Goal: Information Seeking & Learning: Learn about a topic

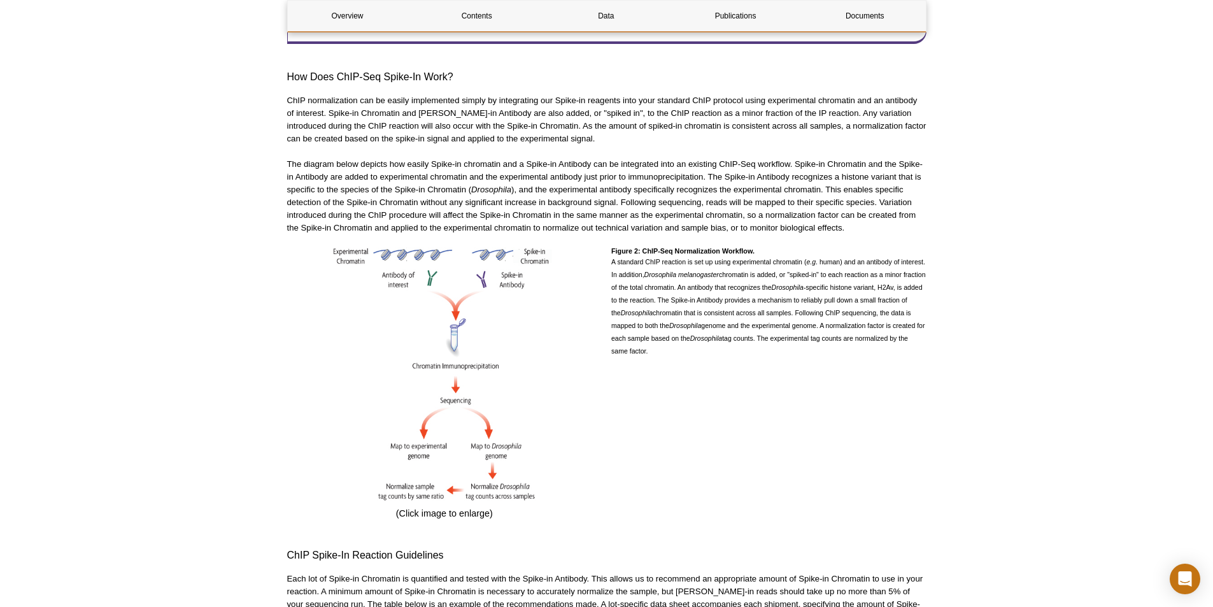
scroll to position [809, 0]
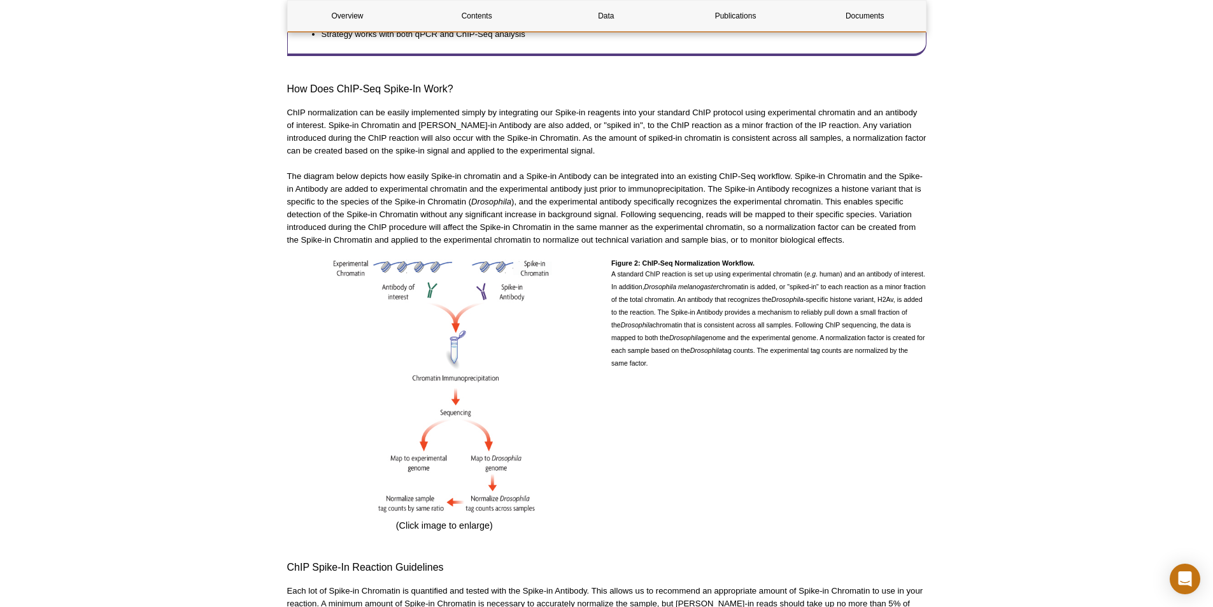
drag, startPoint x: 675, startPoint y: 354, endPoint x: 267, endPoint y: 64, distance: 499.8
click at [582, 216] on p "The diagram below depicts how easily Spike-in chromatin and a Spike-in Antibody…" at bounding box center [606, 208] width 639 height 76
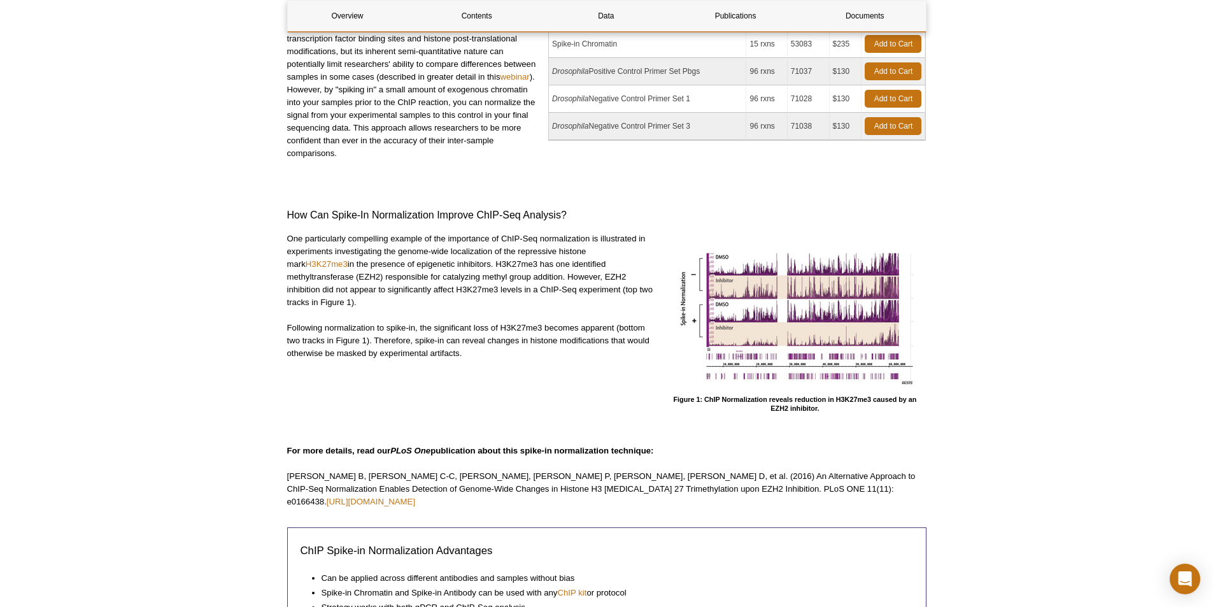
scroll to position [0, 0]
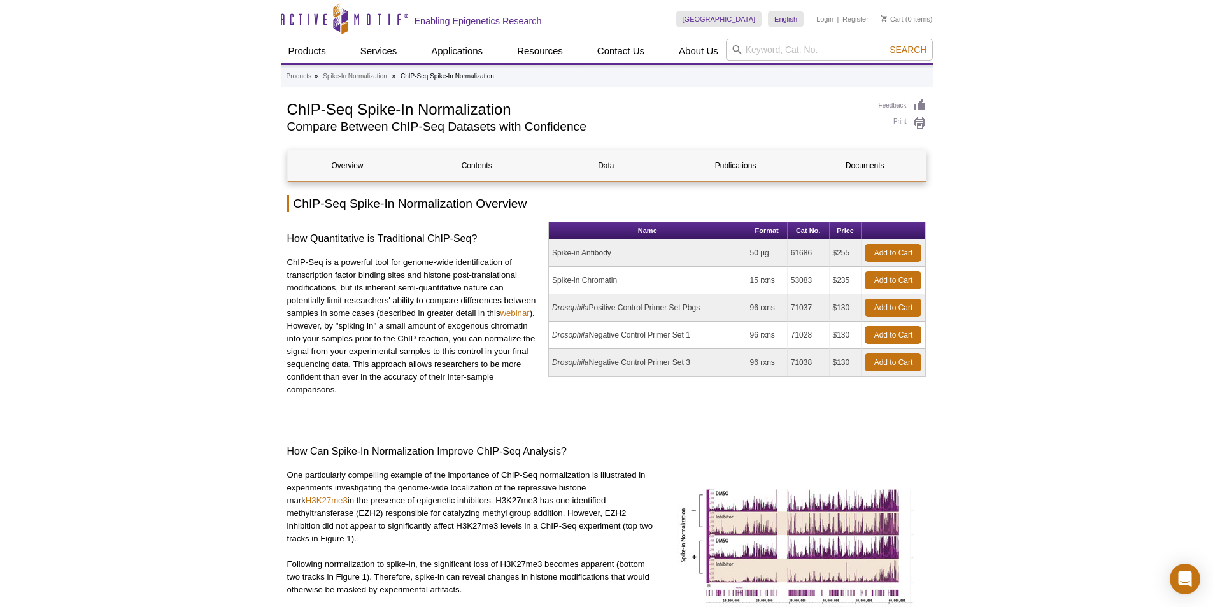
drag, startPoint x: 725, startPoint y: 305, endPoint x: 541, endPoint y: 243, distance: 194.2
click at [541, 243] on div "How Quantitative is Traditional ChIP-Seq? ChIP-Seq is a powerful tool for genom…" at bounding box center [606, 320] width 639 height 197
click at [638, 268] on td "Spike-in Chromatin" at bounding box center [647, 280] width 197 height 27
drag, startPoint x: 649, startPoint y: 274, endPoint x: 541, endPoint y: 248, distance: 110.6
click at [541, 248] on div "How Quantitative is Traditional ChIP-Seq? ChIP-Seq is a powerful tool for genom…" at bounding box center [606, 320] width 639 height 197
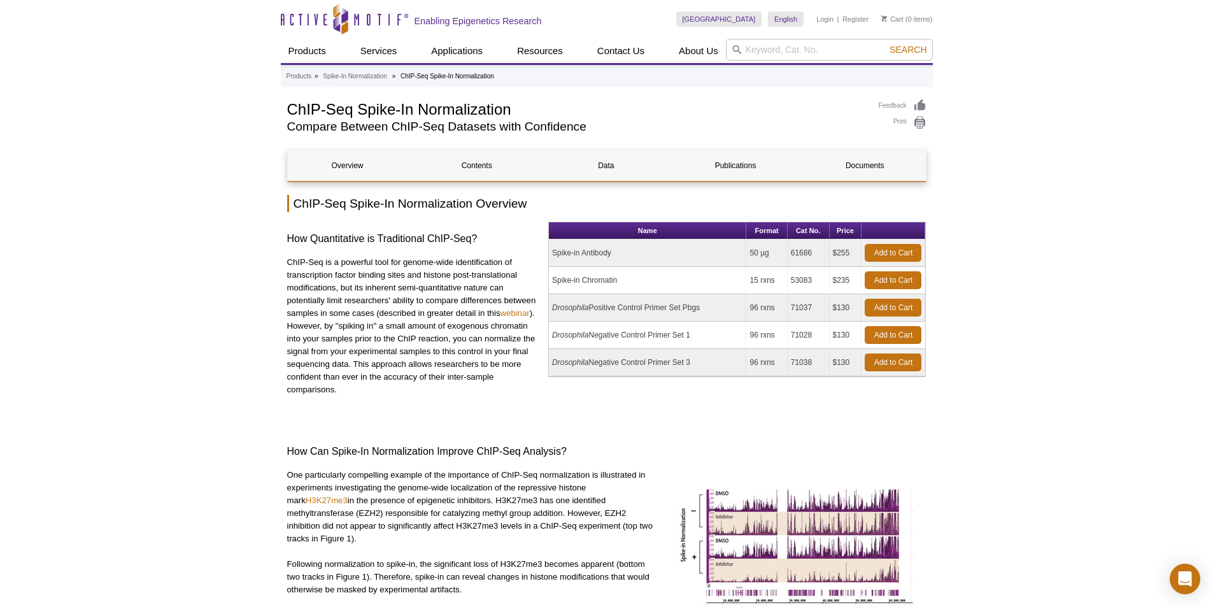
click at [668, 269] on td "Spike-in Chromatin" at bounding box center [647, 280] width 197 height 27
click at [751, 50] on input "search" at bounding box center [829, 50] width 207 height 22
type input "cut tag spike in"
click at [886, 44] on button "Search" at bounding box center [908, 49] width 45 height 11
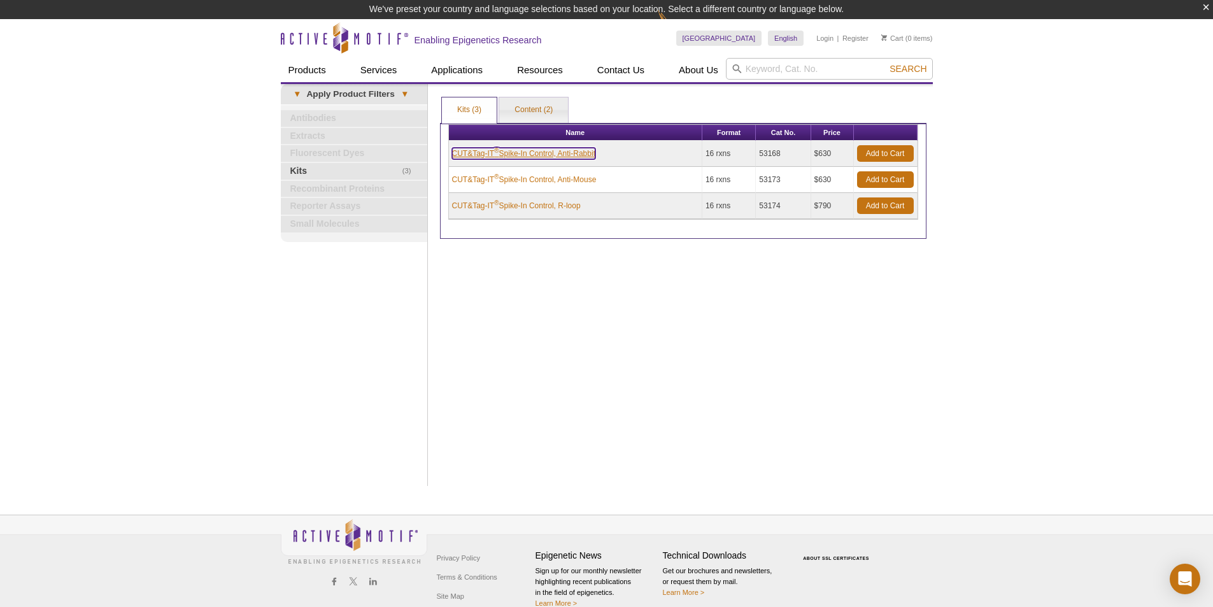
click at [557, 154] on link "CUT&Tag-IT ® Spike-In Control, Anti-Rabbit" at bounding box center [523, 153] width 143 height 11
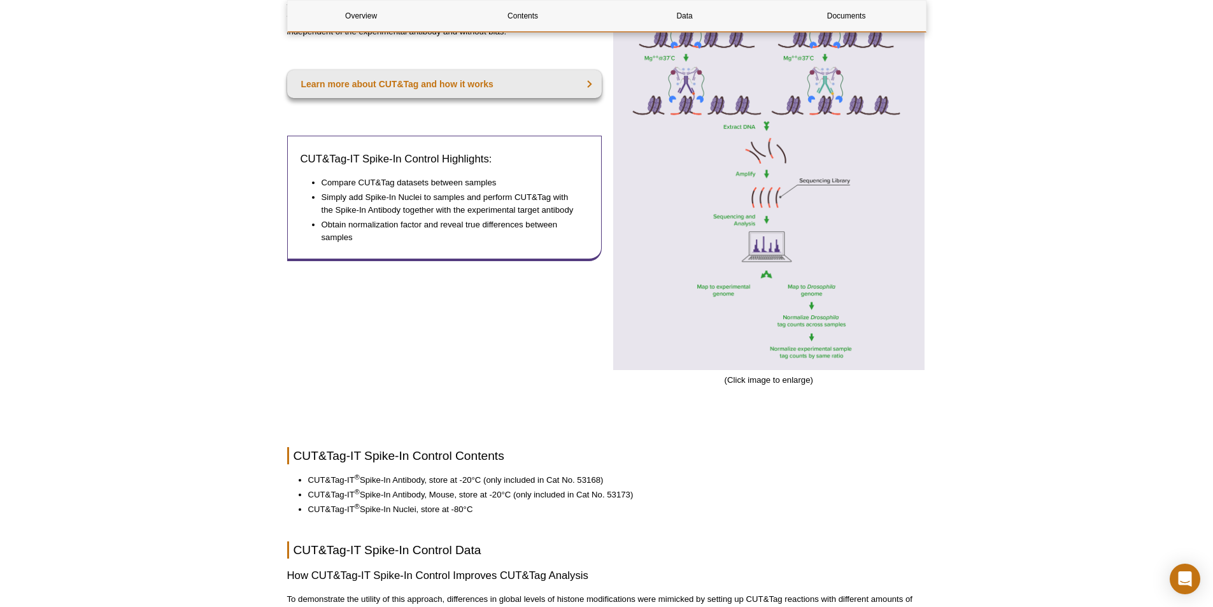
scroll to position [1083, 0]
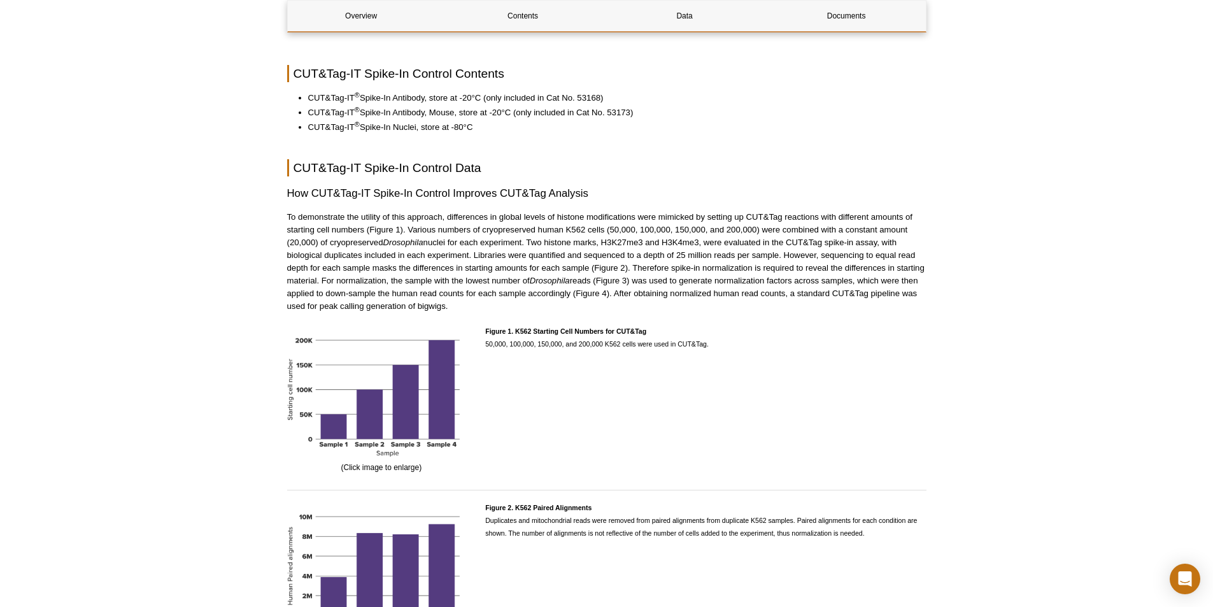
drag, startPoint x: 490, startPoint y: 126, endPoint x: 283, endPoint y: 96, distance: 209.3
click at [283, 96] on div "AVAILABLE PRODUCTS ATAC-Seq Spike-In Control ChIP-Seq Spike-In Normalization CU…" at bounding box center [607, 207] width 652 height 2382
click at [525, 141] on div "Overview Contents Data Documents CUT&Tag-IT Spike-In Control Overview CUT&Tag-I…" at bounding box center [606, 213] width 639 height 2293
drag, startPoint x: 490, startPoint y: 127, endPoint x: 267, endPoint y: 90, distance: 226.0
click at [267, 90] on div "Active Motif Logo Enabling Epigenetics Research 0 Search Skip to content Active…" at bounding box center [606, 227] width 1213 height 2620
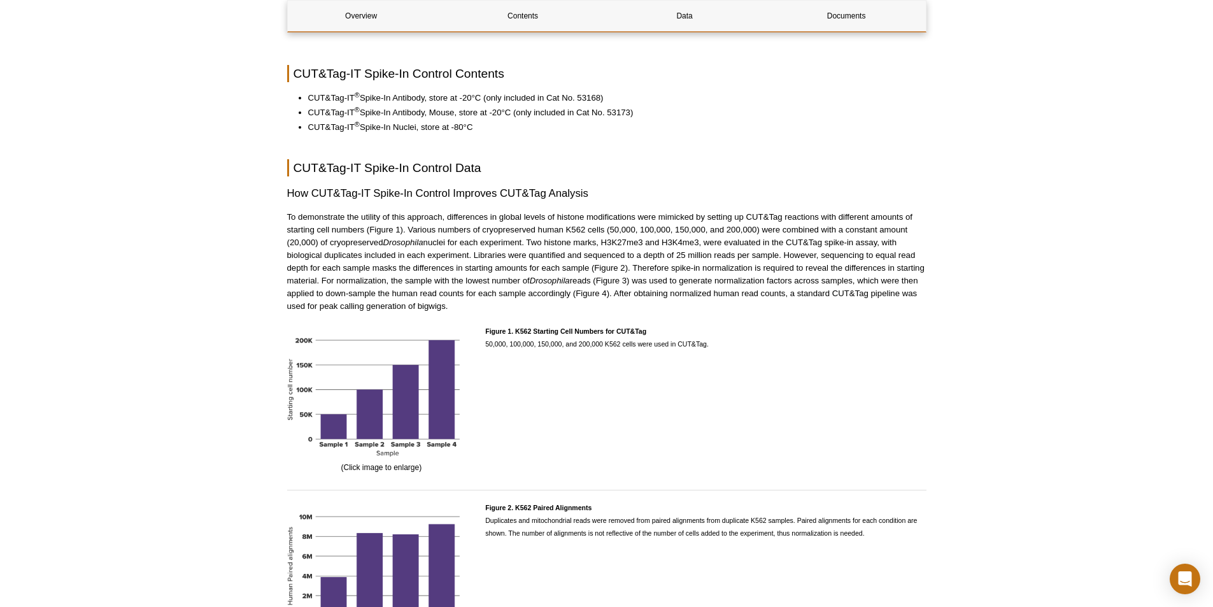
click at [516, 122] on li "CUT&Tag-IT ® Spike-In Nuclei, store at -80°C" at bounding box center [611, 127] width 606 height 13
drag, startPoint x: 476, startPoint y: 124, endPoint x: 294, endPoint y: 93, distance: 184.8
click at [294, 93] on ul "CUT&Tag-IT ® Spike-In Antibody, store at -20°C (only included in Cat No. 53168)…" at bounding box center [600, 113] width 627 height 42
click at [539, 139] on div "Overview Contents Data Documents CUT&Tag-IT Spike-In Control Overview CUT&Tag-I…" at bounding box center [606, 213] width 639 height 2293
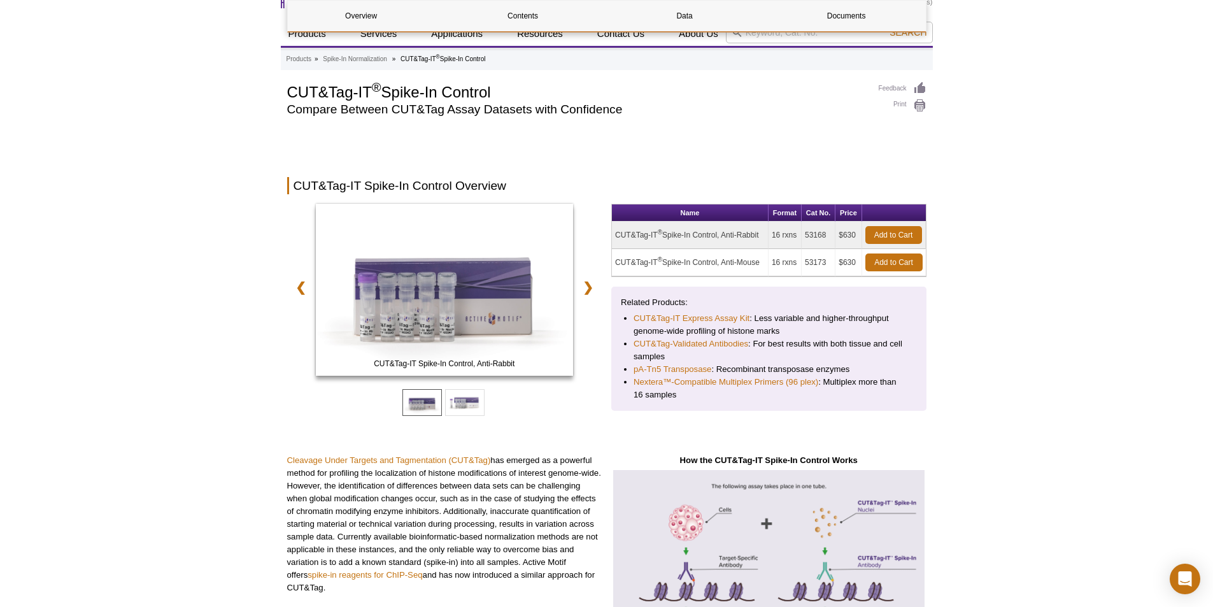
scroll to position [0, 0]
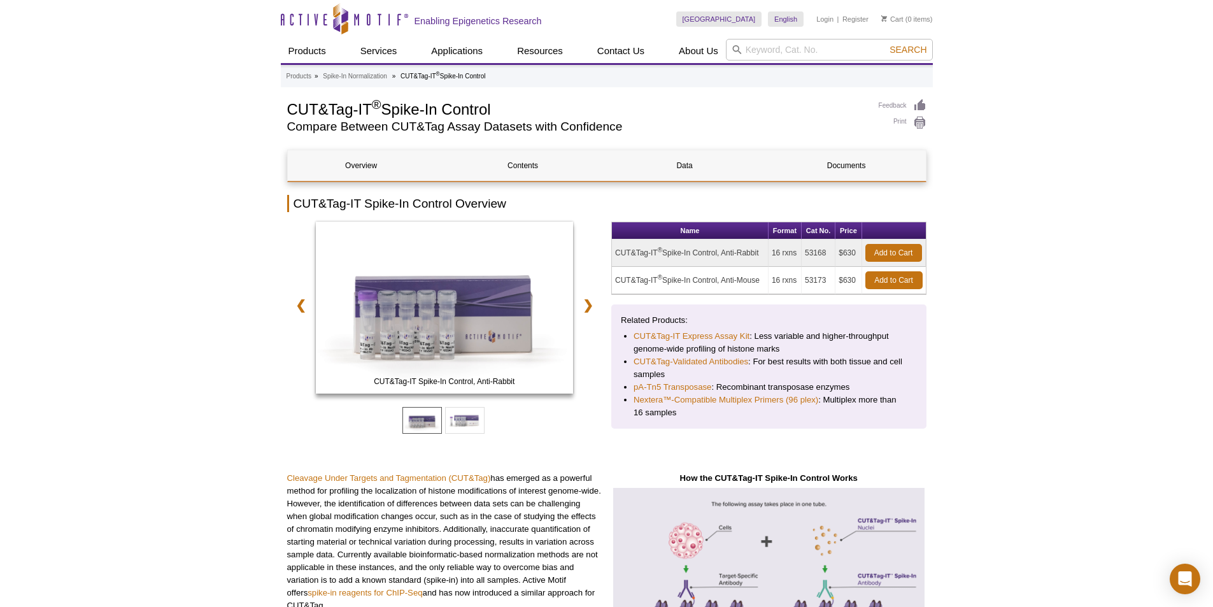
drag, startPoint x: 766, startPoint y: 253, endPoint x: 606, endPoint y: 259, distance: 160.0
click at [606, 259] on div "CUT&Tag-IT Spike-In Control, Anti-Rabbit CUT&Tag-IT Spike-In Control, Anti-Mous…" at bounding box center [606, 341] width 639 height 238
click at [773, 282] on td "16 rxns" at bounding box center [785, 280] width 33 height 27
drag, startPoint x: 858, startPoint y: 278, endPoint x: 629, endPoint y: 280, distance: 229.3
click at [603, 275] on div "CUT&Tag-IT Spike-In Control, Anti-Rabbit CUT&Tag-IT Spike-In Control, Anti-Mous…" at bounding box center [606, 341] width 639 height 238
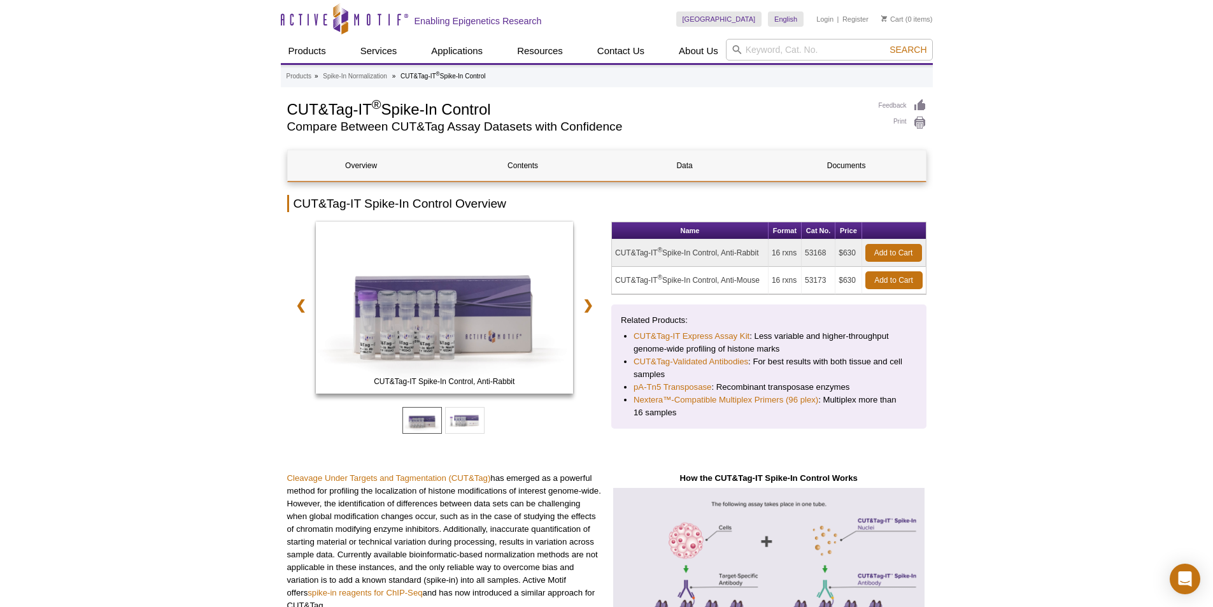
click at [760, 293] on td "CUT&Tag-IT ® Spike-In Control, Anti-Mouse" at bounding box center [690, 280] width 157 height 27
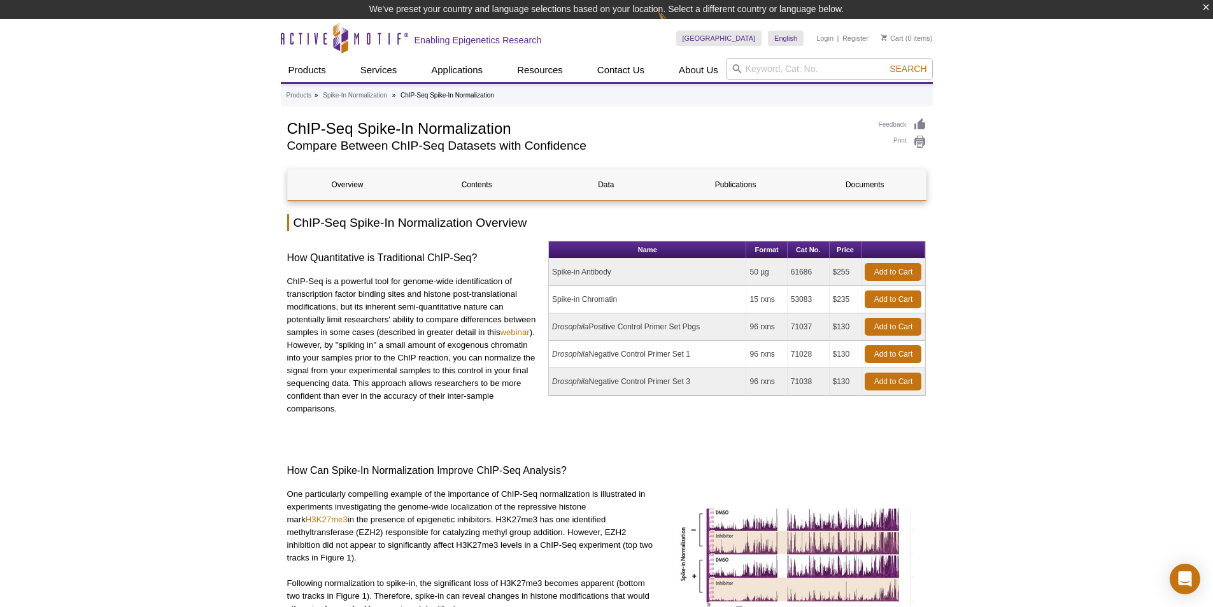
scroll to position [19, 0]
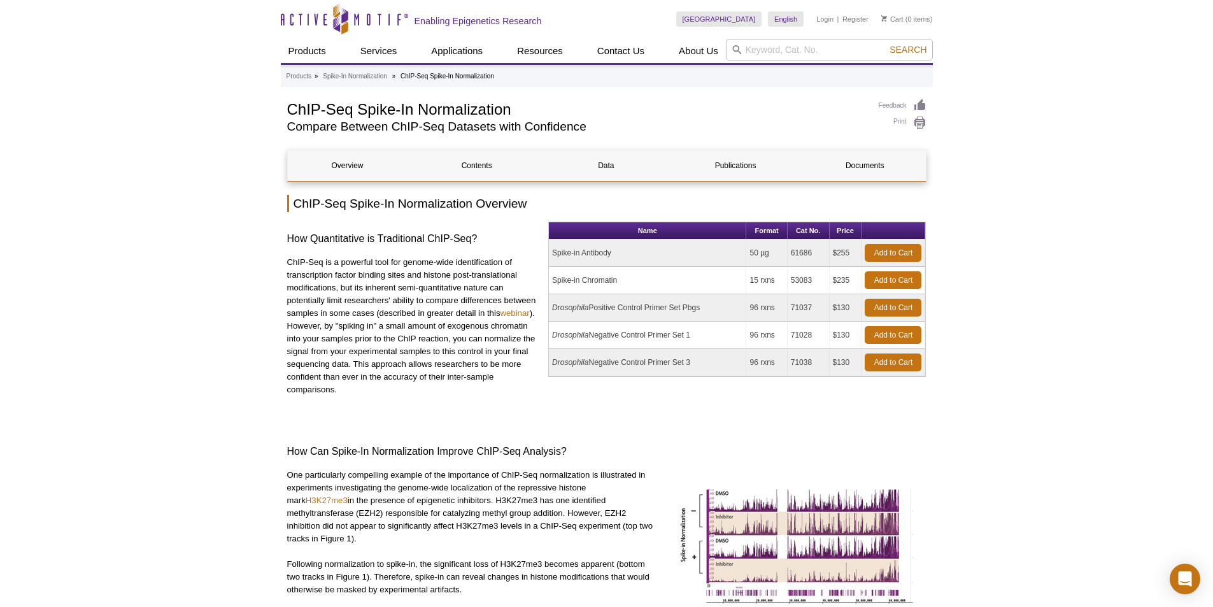
click at [625, 287] on td "Spike-in Chromatin" at bounding box center [647, 280] width 197 height 27
click at [716, 299] on td "Drosophila Positive Control Primer Set Pbgs" at bounding box center [647, 307] width 197 height 27
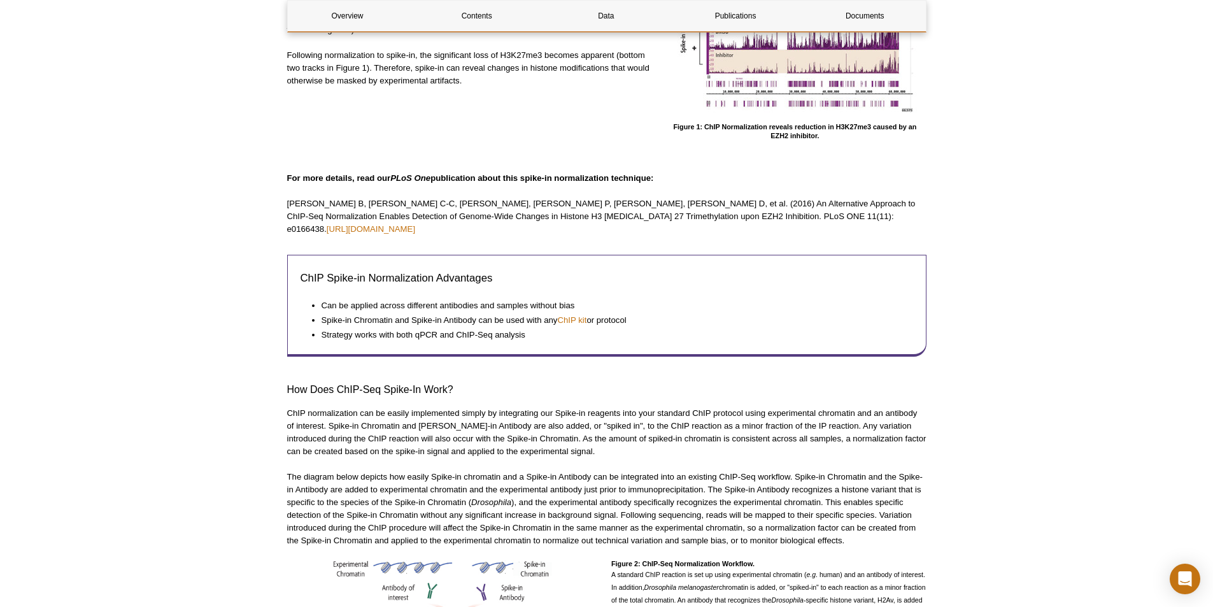
scroll to position [509, 0]
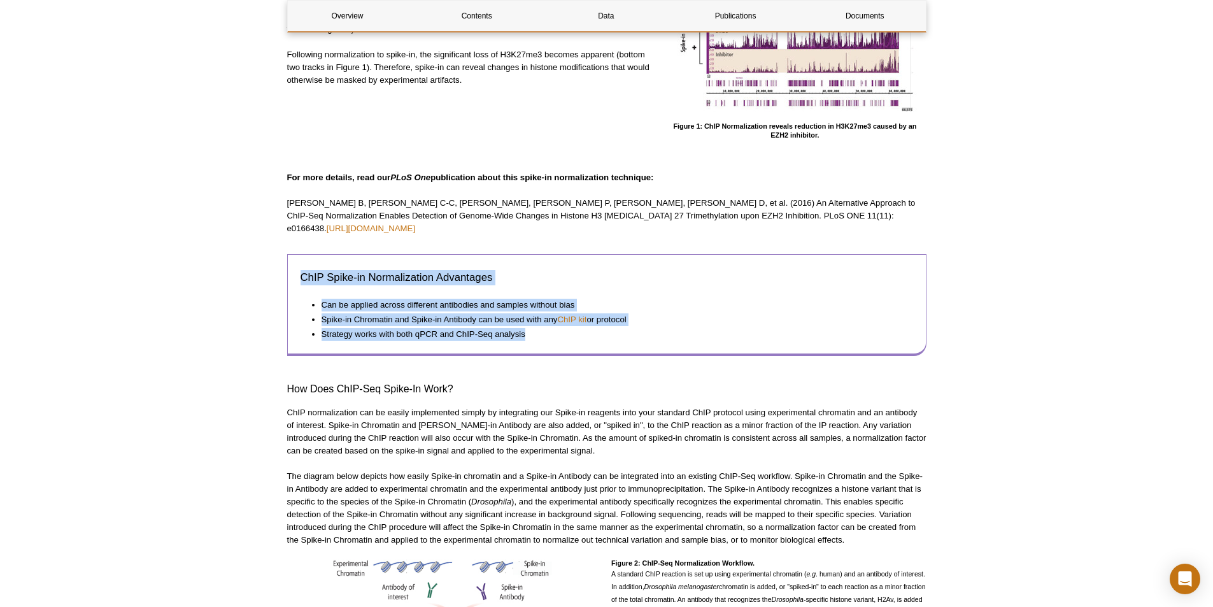
drag, startPoint x: 555, startPoint y: 323, endPoint x: 473, endPoint y: 252, distance: 108.4
click at [296, 257] on div "ChIP Spike-in Normalization Advantages Can be applied across different antibodi…" at bounding box center [606, 305] width 639 height 102
click at [620, 256] on div "ChIP Spike-in Normalization Advantages Can be applied across different antibodi…" at bounding box center [606, 305] width 639 height 102
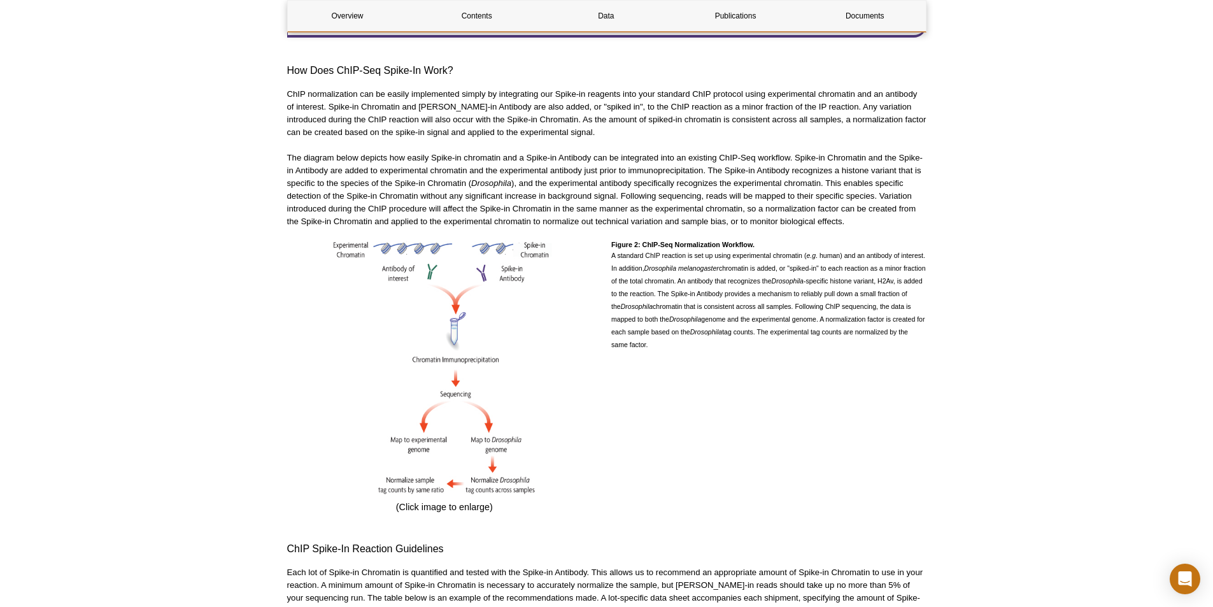
scroll to position [1273, 0]
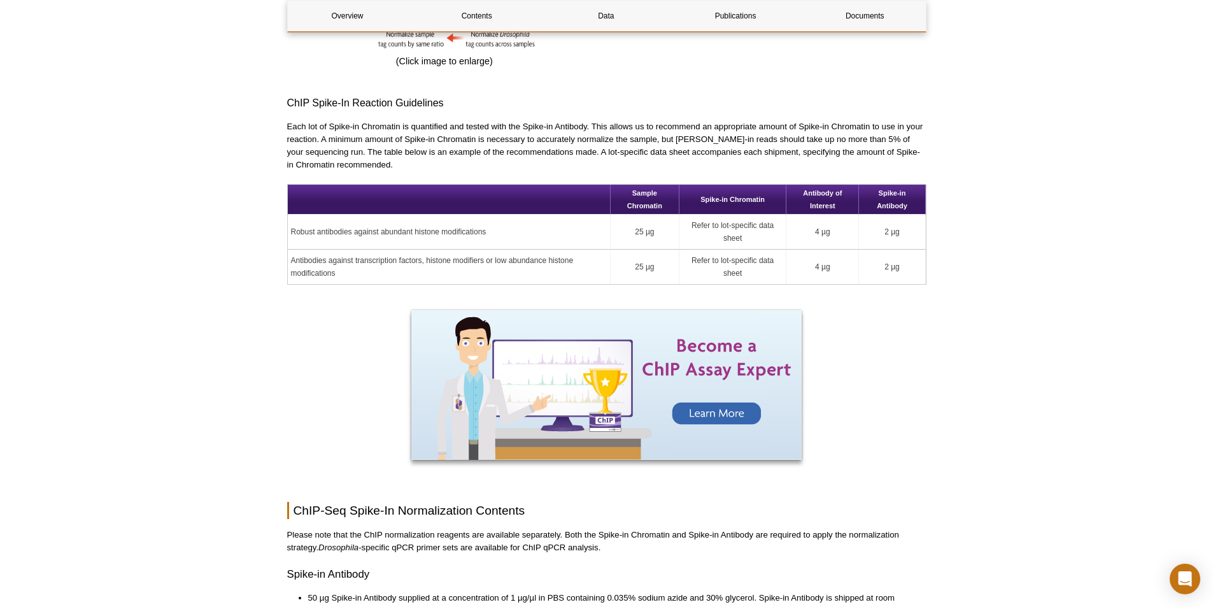
click at [790, 226] on td "4 µg" at bounding box center [823, 232] width 73 height 35
drag, startPoint x: 668, startPoint y: 229, endPoint x: 608, endPoint y: 213, distance: 61.8
click at [608, 215] on tr "Robust antibodies against abundant histone modifications 25 µg Refer to lot-spe…" at bounding box center [607, 232] width 638 height 35
click at [741, 250] on td "Refer to lot-specific data sheet" at bounding box center [733, 267] width 107 height 34
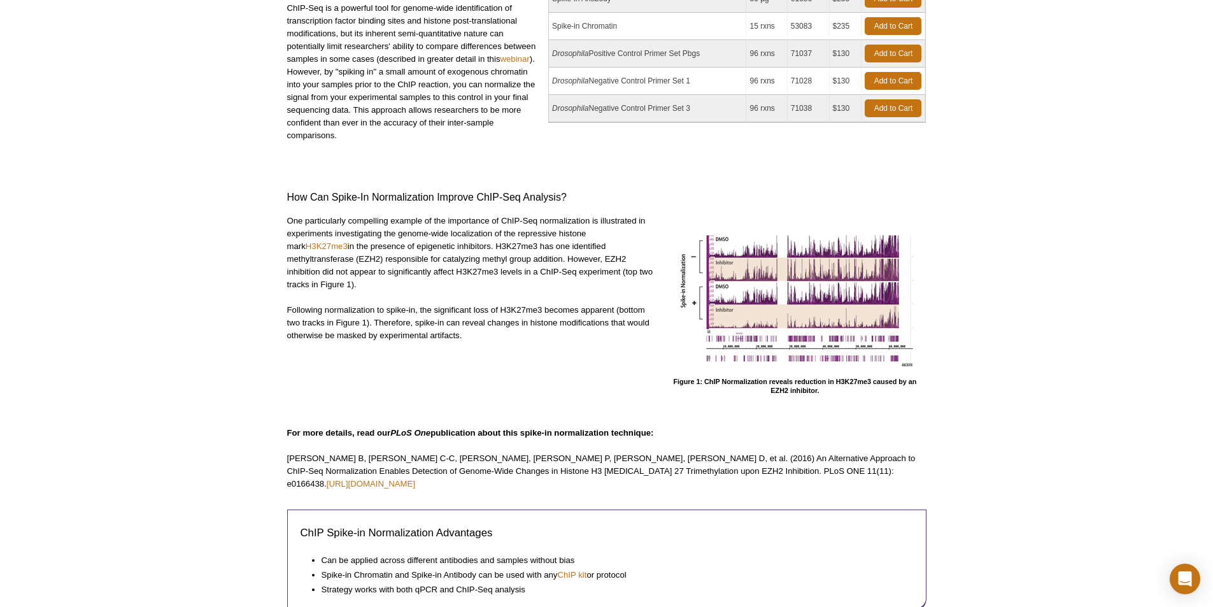
scroll to position [0, 0]
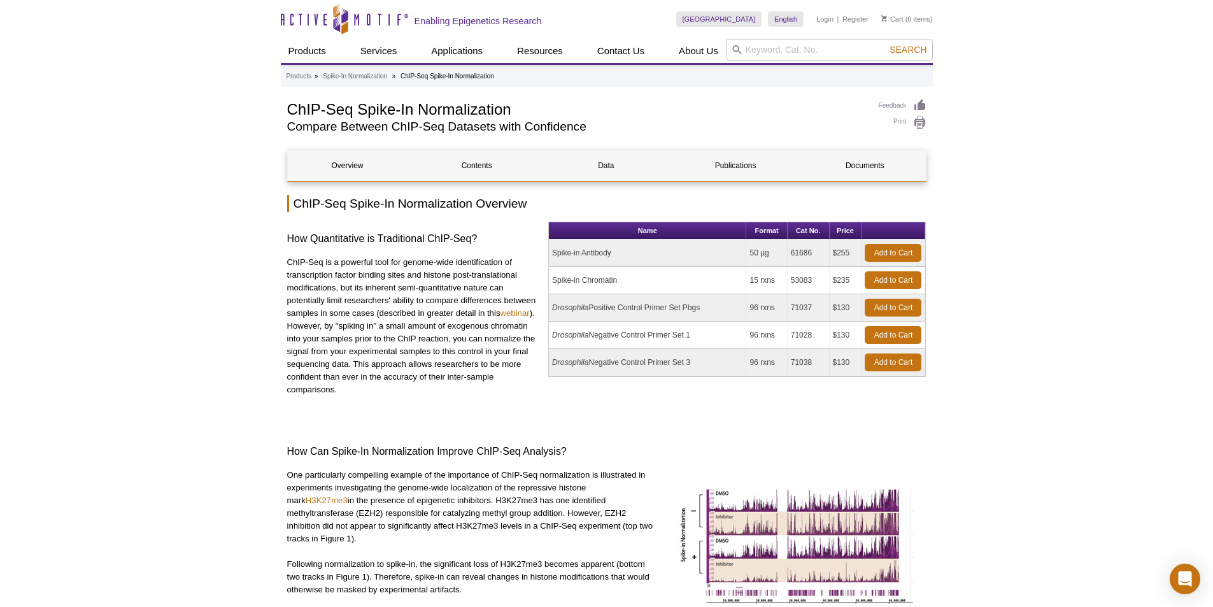
drag, startPoint x: 856, startPoint y: 282, endPoint x: 592, endPoint y: 282, distance: 263.7
click at [559, 276] on tr "Spike-in Chromatin 15 rxns 53083 $235 Add to Cart" at bounding box center [737, 280] width 376 height 27
click at [675, 283] on td "Spike-in Chromatin" at bounding box center [647, 280] width 197 height 27
drag, startPoint x: 847, startPoint y: 279, endPoint x: 542, endPoint y: 282, distance: 304.5
click at [542, 282] on div "How Quantitative is Traditional ChIP-Seq? ChIP-Seq is a powerful tool for genom…" at bounding box center [606, 320] width 639 height 197
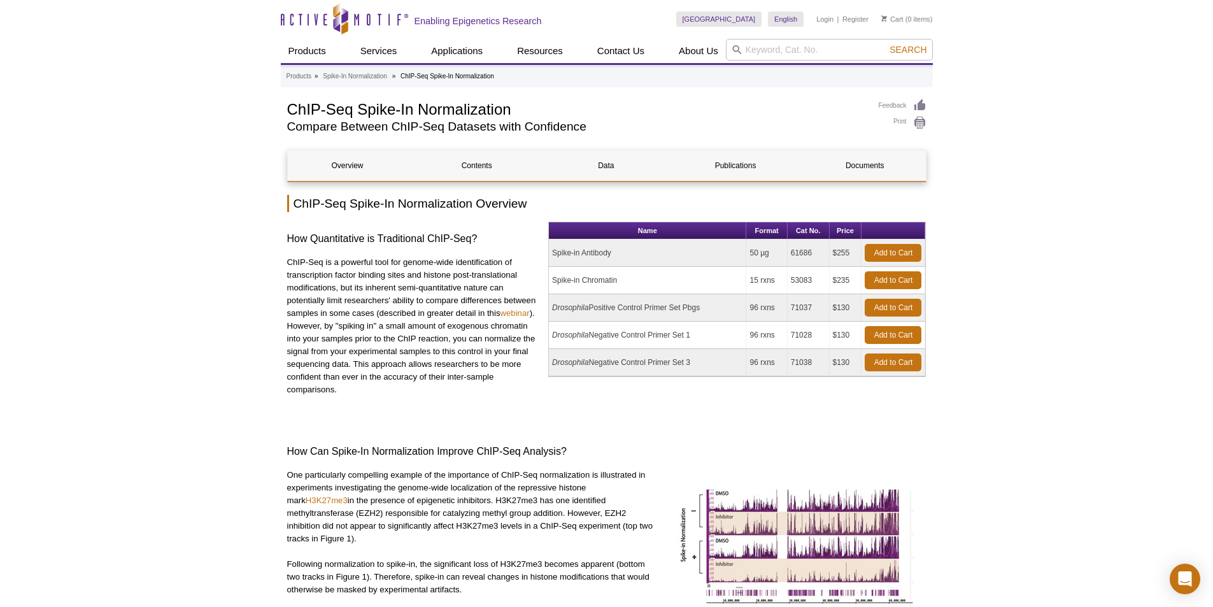
click at [769, 300] on td "96 rxns" at bounding box center [767, 307] width 41 height 27
drag, startPoint x: 851, startPoint y: 366, endPoint x: 545, endPoint y: 252, distance: 326.7
click at [545, 252] on div "How Quantitative is Traditional ChIP-Seq? ChIP-Seq is a powerful tool for genom…" at bounding box center [606, 320] width 639 height 197
click at [738, 282] on td "Spike-in Chromatin" at bounding box center [647, 280] width 197 height 27
drag, startPoint x: 625, startPoint y: 282, endPoint x: 562, endPoint y: 276, distance: 64.0
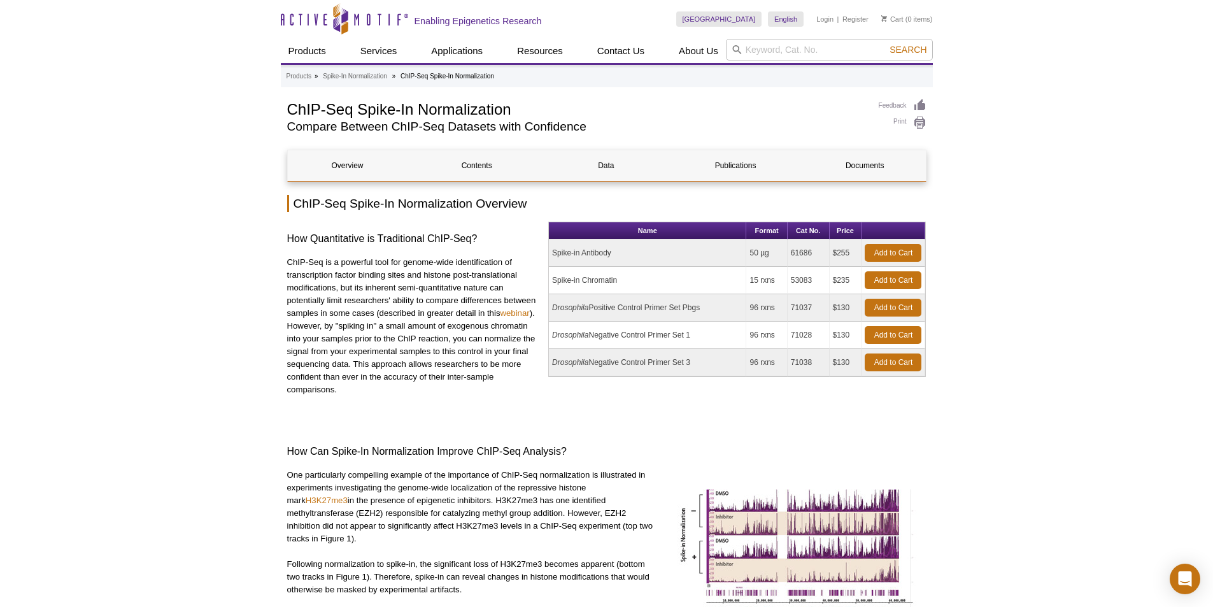
click at [554, 278] on td "Spike-in Chromatin" at bounding box center [647, 280] width 197 height 27
click at [675, 281] on td "Spike-in Chromatin" at bounding box center [647, 280] width 197 height 27
click at [589, 280] on td "Spike-in Chromatin" at bounding box center [647, 280] width 197 height 27
click at [757, 50] on input "search" at bounding box center [829, 50] width 207 height 22
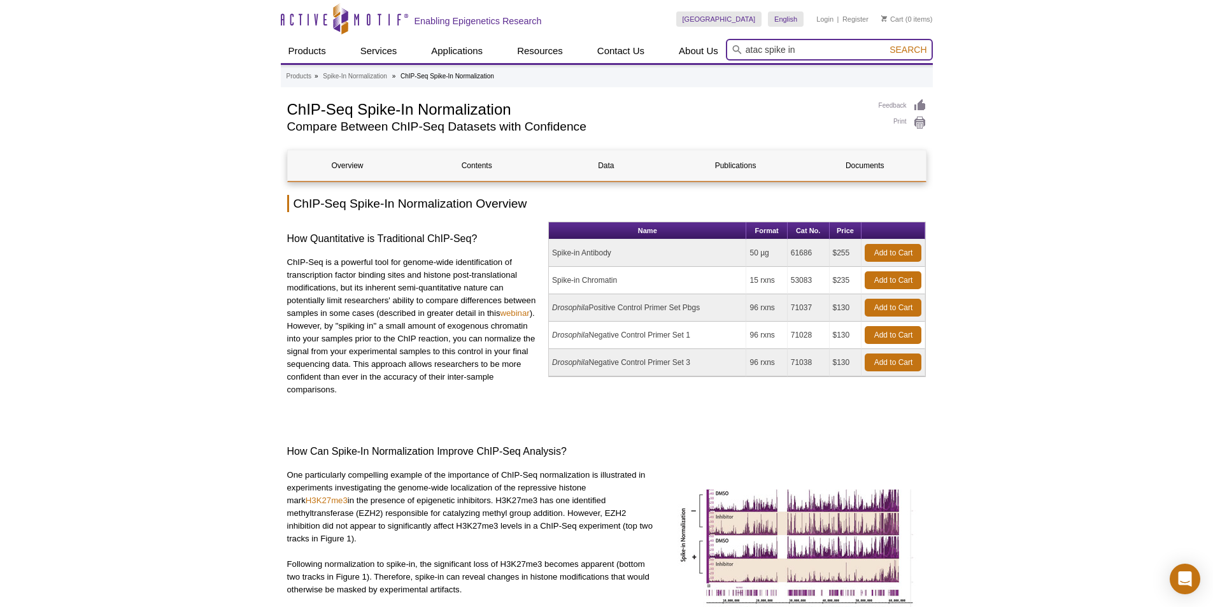
type input "atac spike in"
click at [886, 44] on button "Search" at bounding box center [908, 49] width 45 height 11
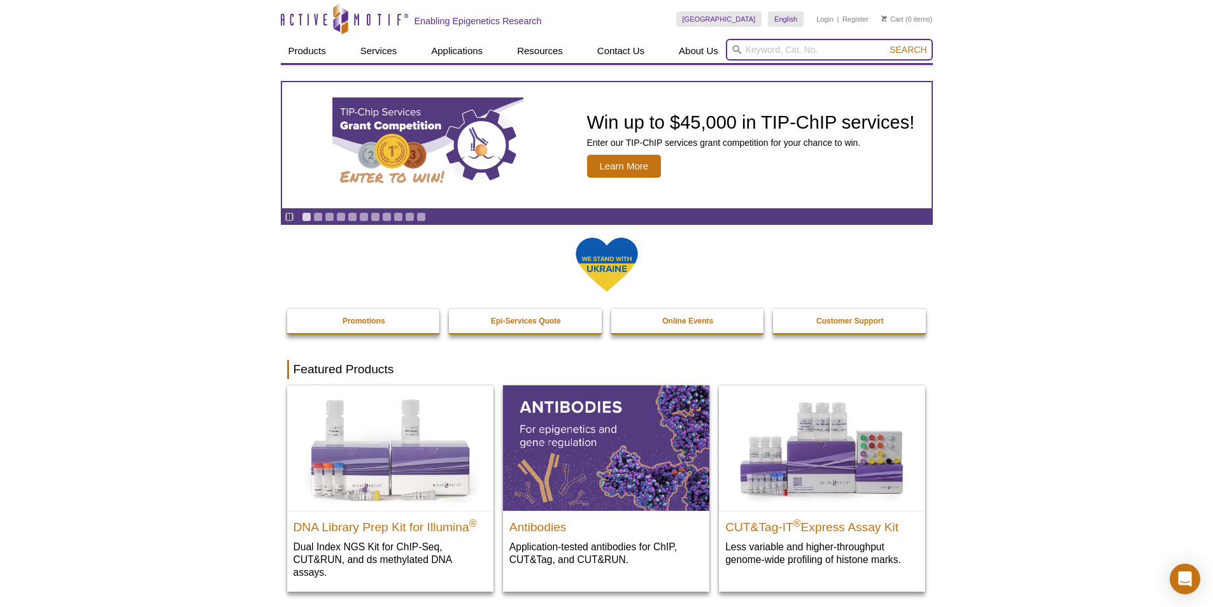
click at [794, 46] on input "search" at bounding box center [829, 50] width 207 height 22
paste input "ATAC SPIKE IN"
type input "ATAC SPIKE IN"
click at [886, 44] on button "Search" at bounding box center [908, 49] width 45 height 11
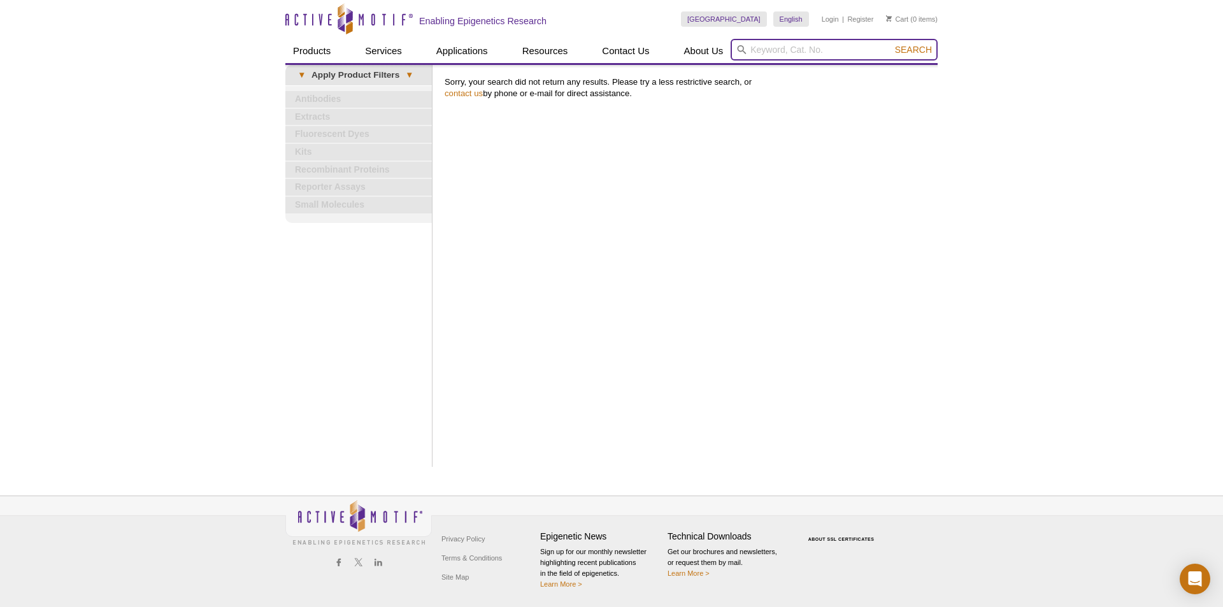
click at [811, 48] on input "search" at bounding box center [834, 50] width 207 height 22
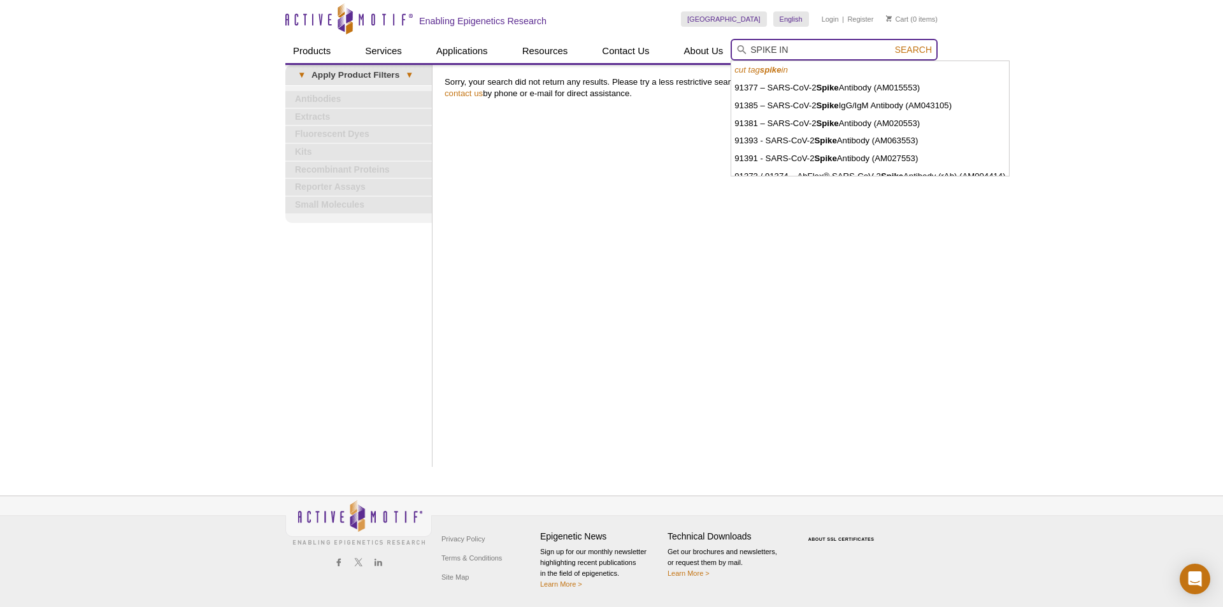
type input "SPIKE IN"
click at [891, 44] on button "Search" at bounding box center [913, 49] width 45 height 11
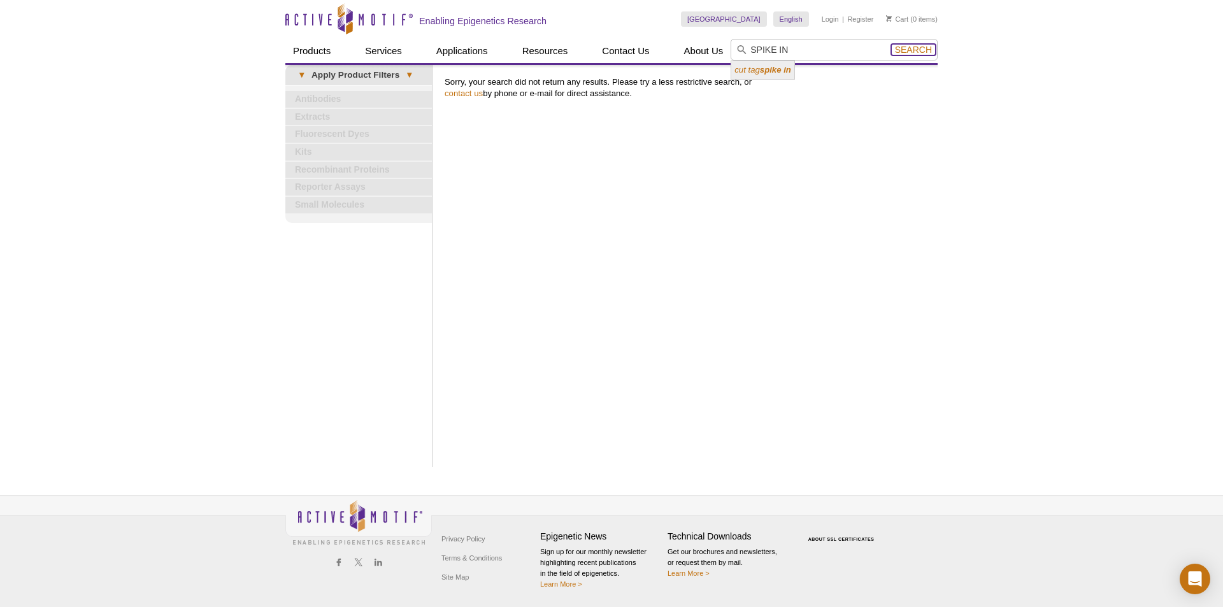
click at [925, 48] on span "Search" at bounding box center [913, 50] width 37 height 10
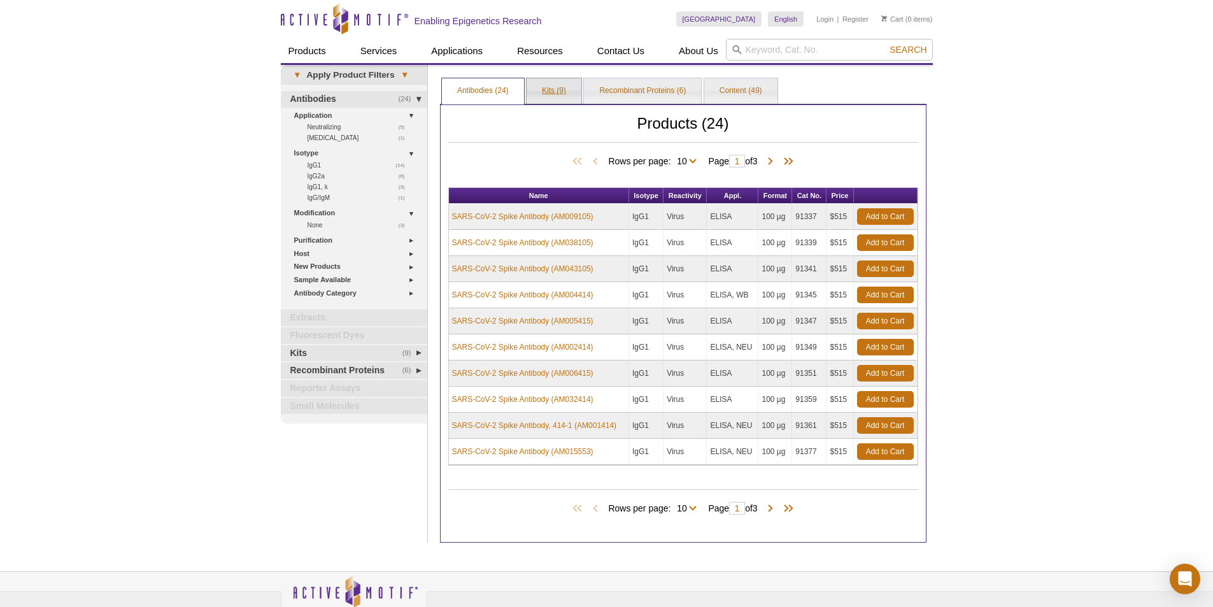
click at [552, 89] on link "Kits (9)" at bounding box center [554, 90] width 55 height 25
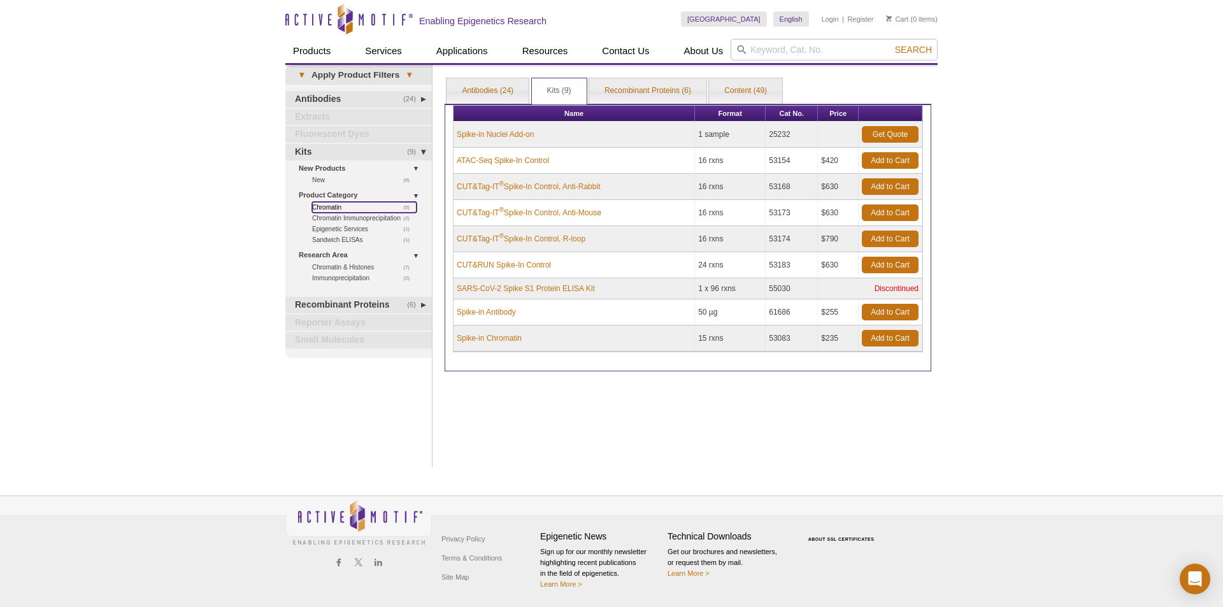
click at [329, 206] on link "(5) Chromatin" at bounding box center [364, 207] width 104 height 11
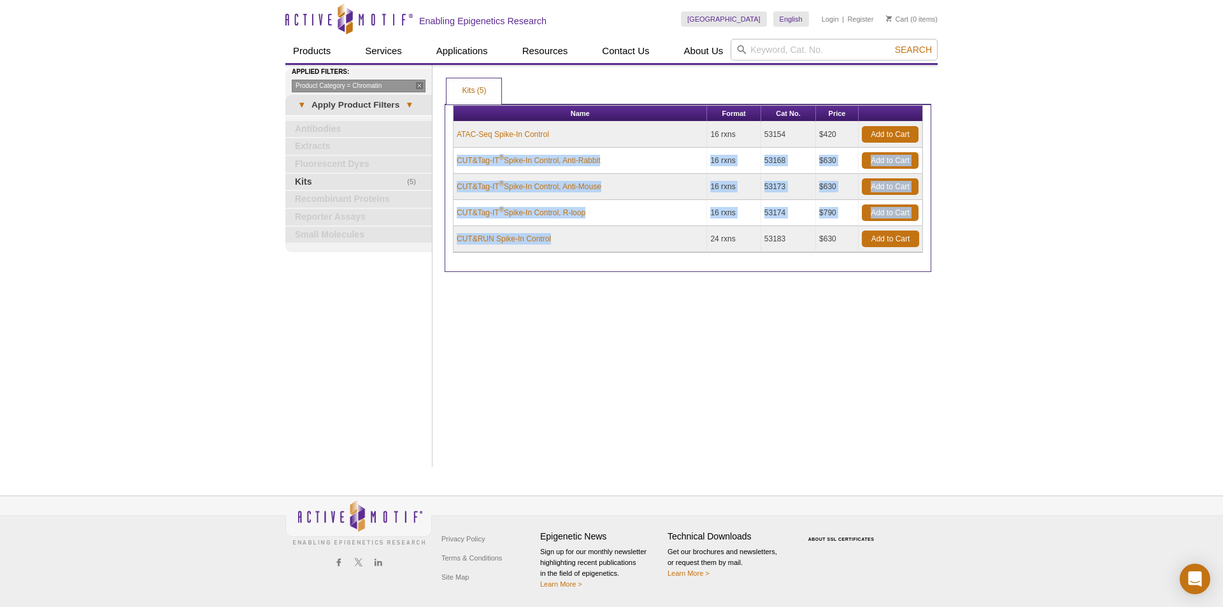
drag, startPoint x: 562, startPoint y: 234, endPoint x: 455, endPoint y: 152, distance: 134.8
click at [455, 152] on tbody "ATAC-Seq Spike-In Control 16 rxns 53154 $420 Add to Cart CUT&Tag-IT ® Spike-In …" at bounding box center [688, 187] width 469 height 131
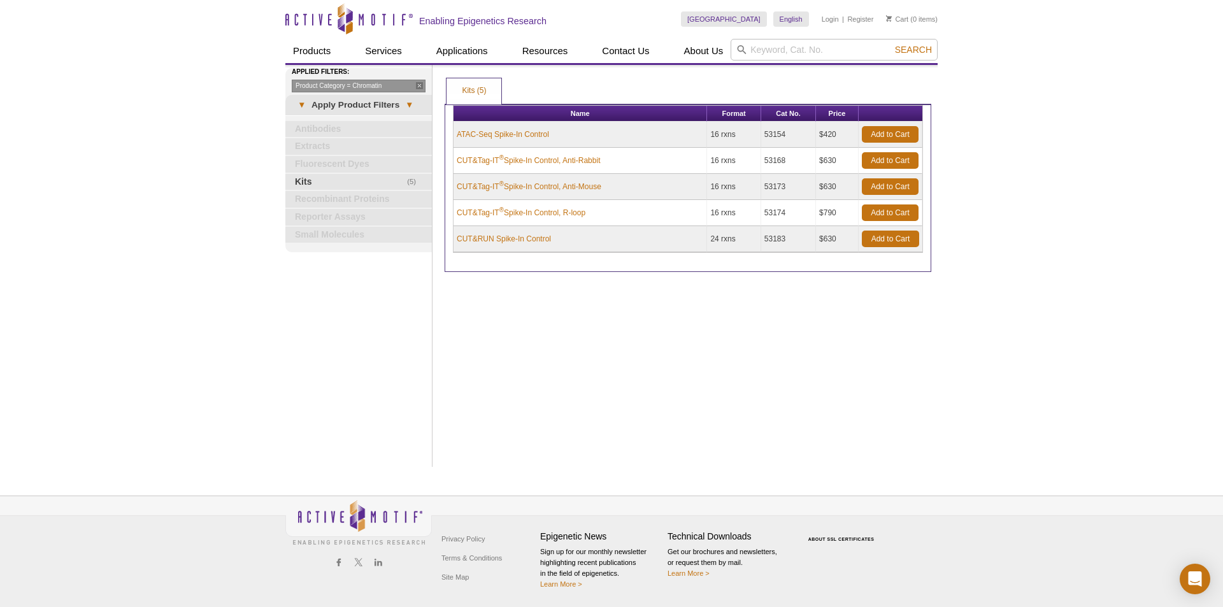
click at [632, 241] on td "CUT&RUN Spike-In Control" at bounding box center [581, 239] width 254 height 26
click at [770, 45] on input "search" at bounding box center [834, 50] width 207 height 22
type input "SPIKE IN"
click at [891, 44] on button "Search" at bounding box center [913, 49] width 45 height 11
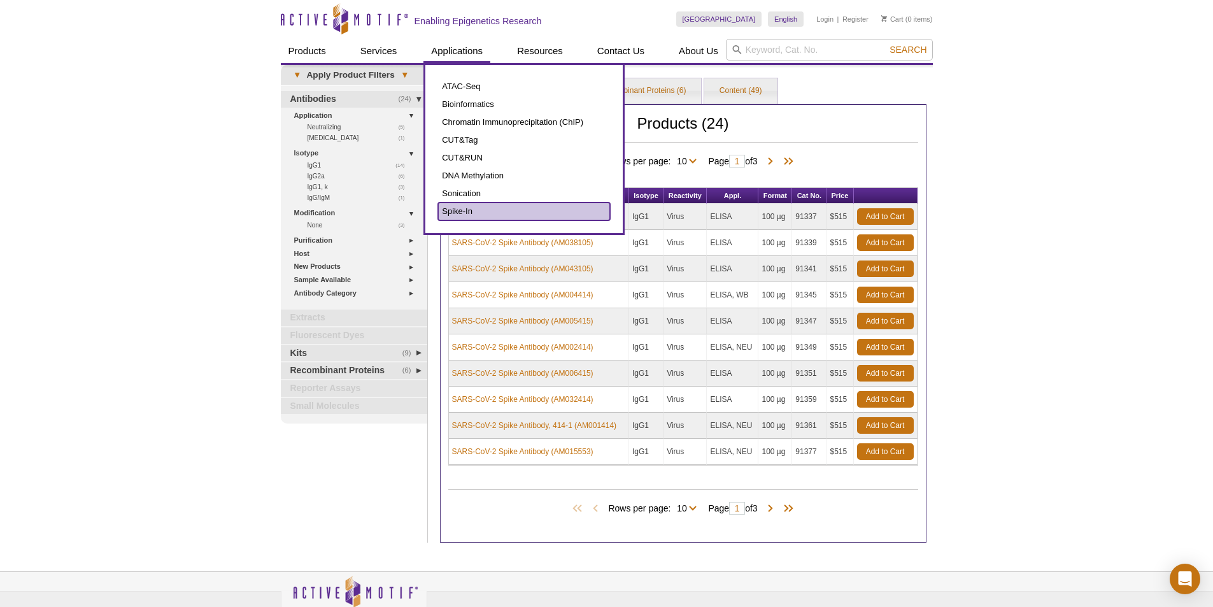
click at [480, 211] on link "Spike-In" at bounding box center [524, 212] width 172 height 18
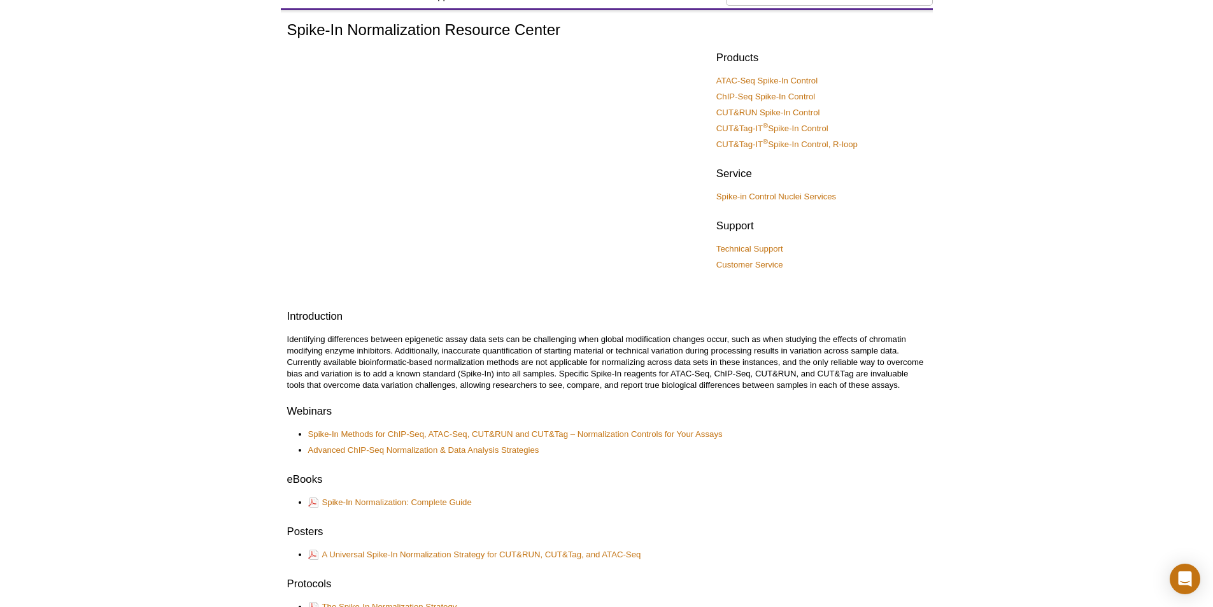
scroll to position [255, 0]
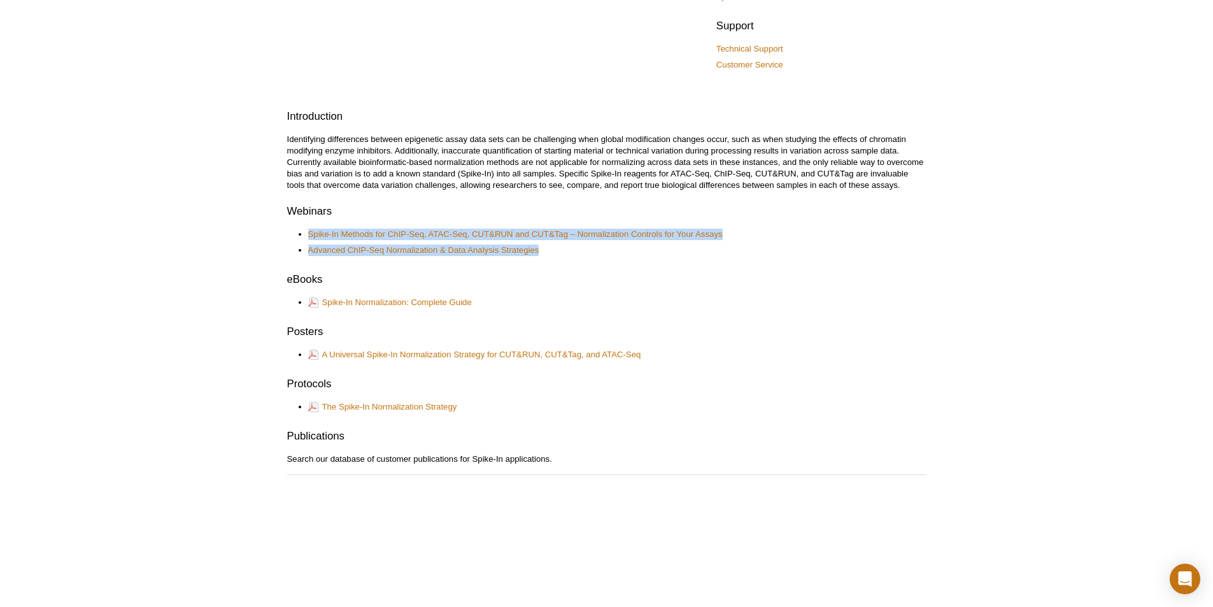
drag, startPoint x: 546, startPoint y: 249, endPoint x: 275, endPoint y: 228, distance: 272.2
click at [275, 228] on div "Active Motif Logo Enabling Epigenetics Research 0 Search Skip to content Active…" at bounding box center [606, 434] width 1213 height 1378
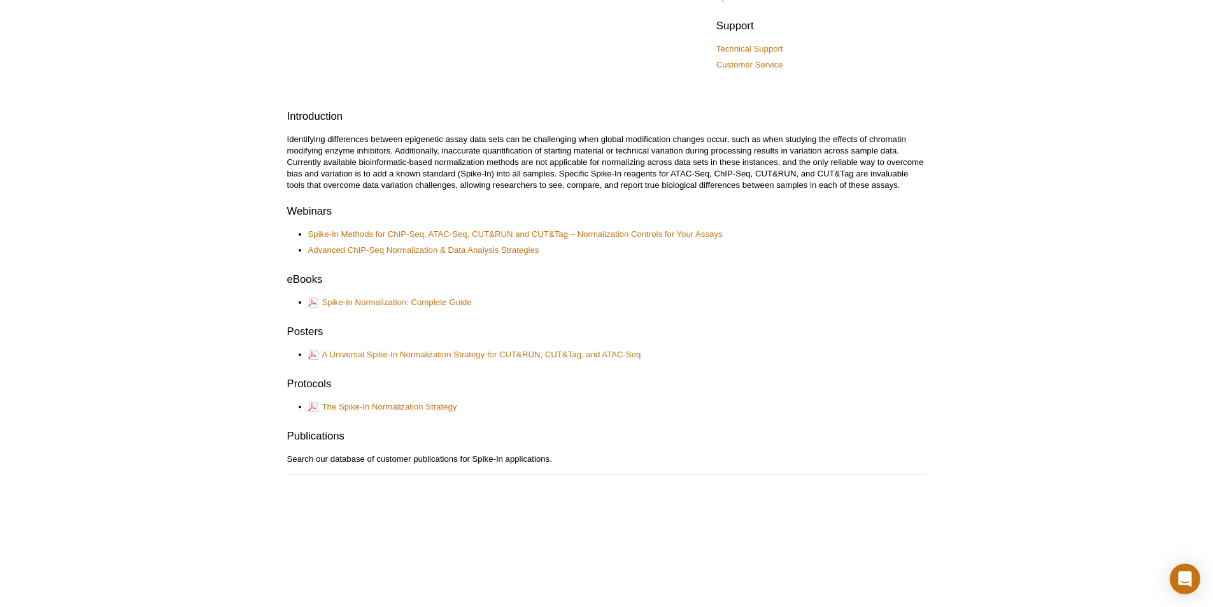
click at [689, 286] on h2 "eBooks" at bounding box center [606, 279] width 639 height 15
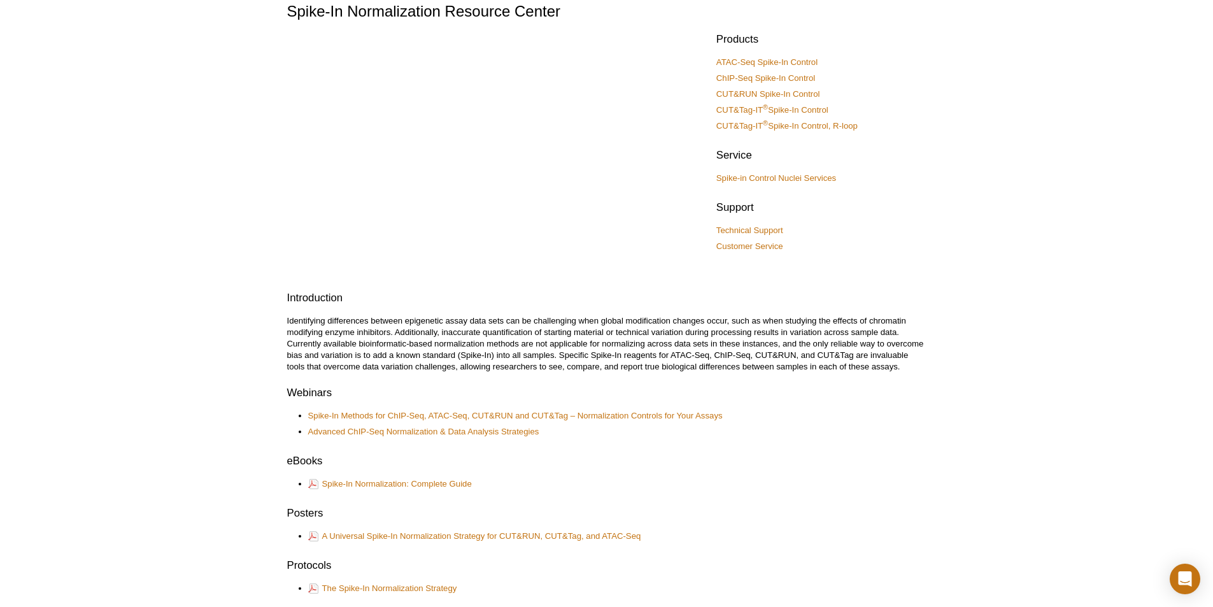
scroll to position [0, 0]
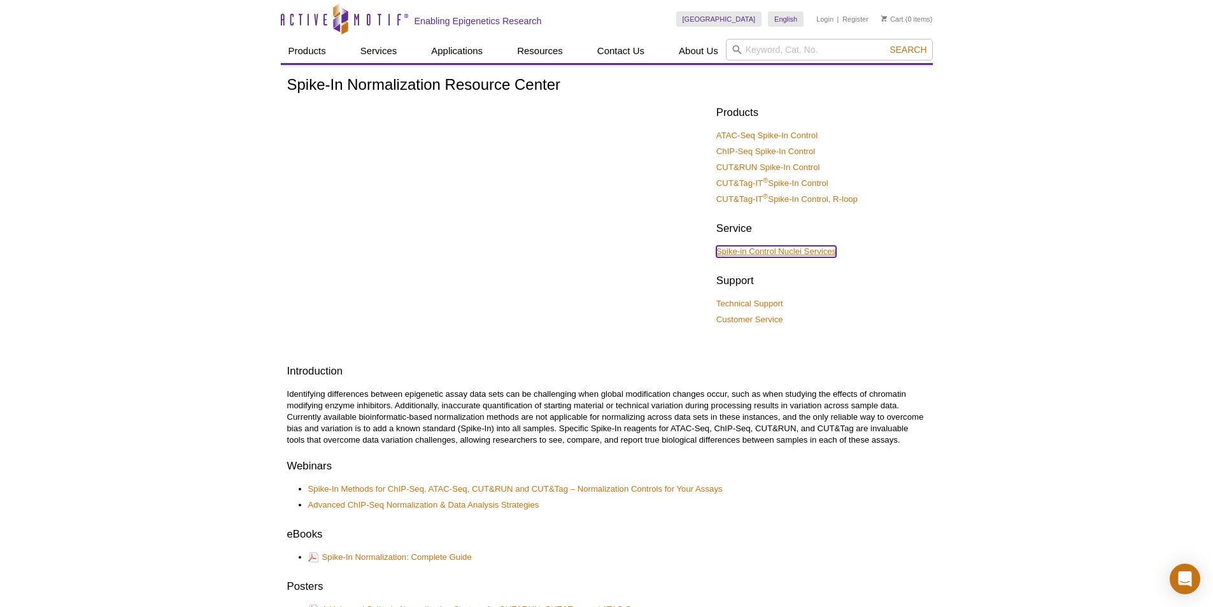
click at [794, 255] on link "Spike-in Control Nuclei Services" at bounding box center [777, 251] width 120 height 11
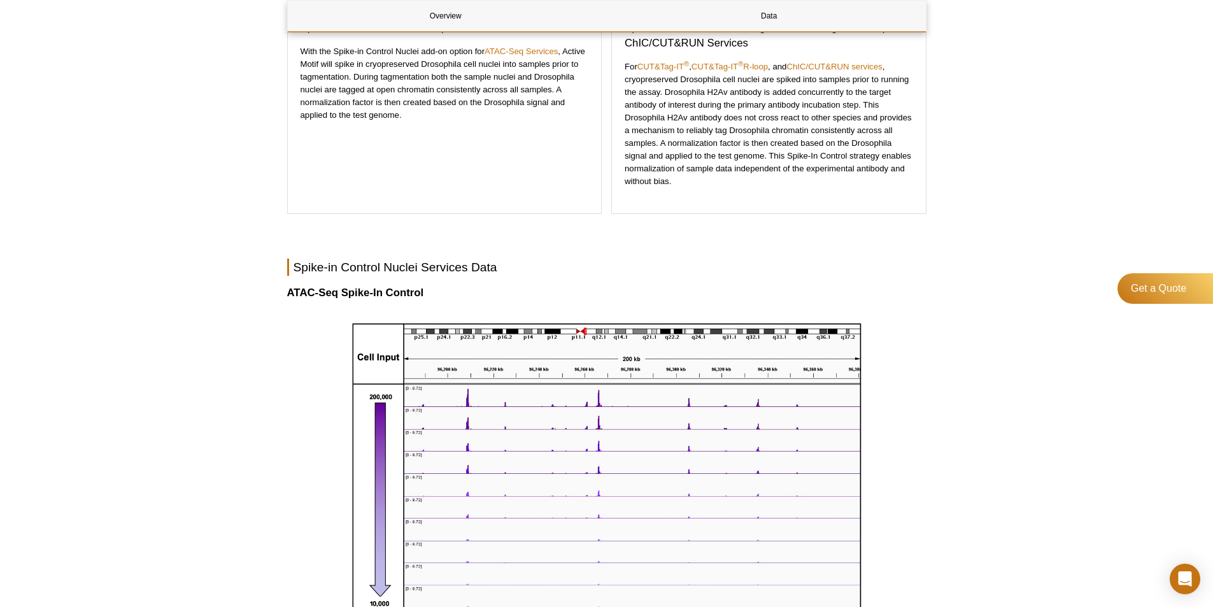
scroll to position [701, 0]
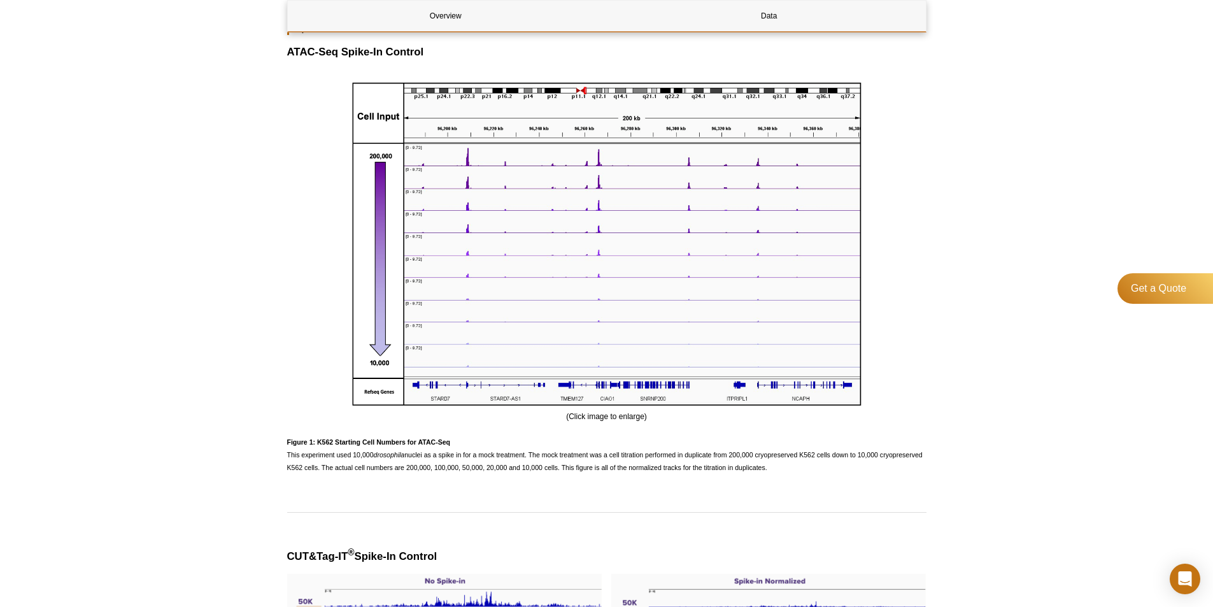
click at [898, 224] on div "(Click image to enlarge)" at bounding box center [606, 252] width 639 height 341
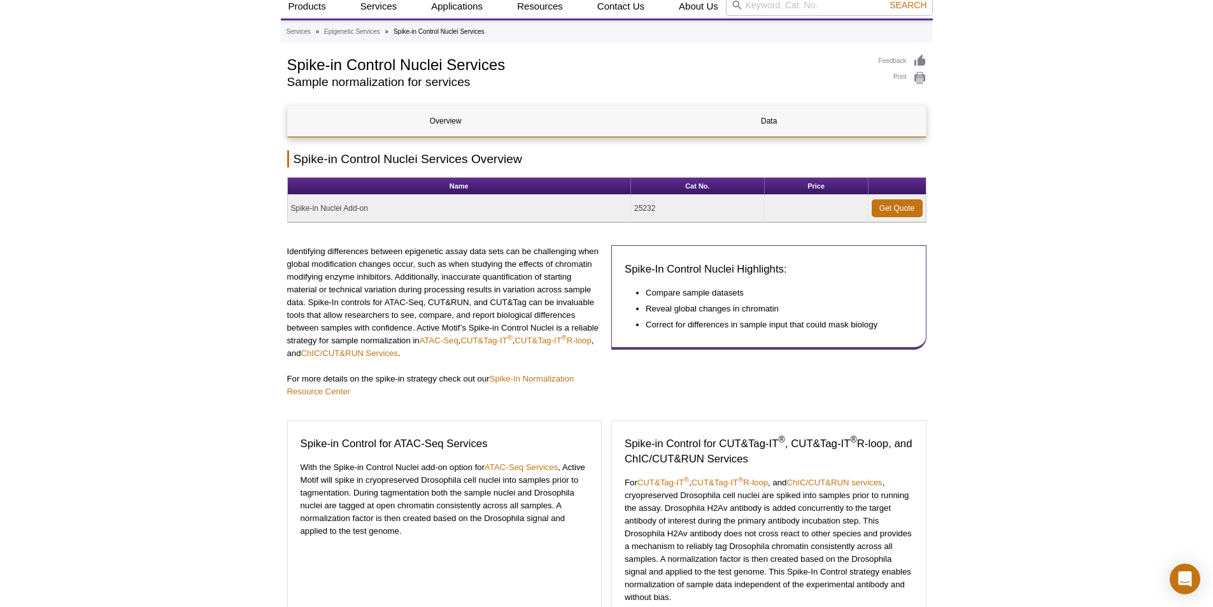
scroll to position [0, 0]
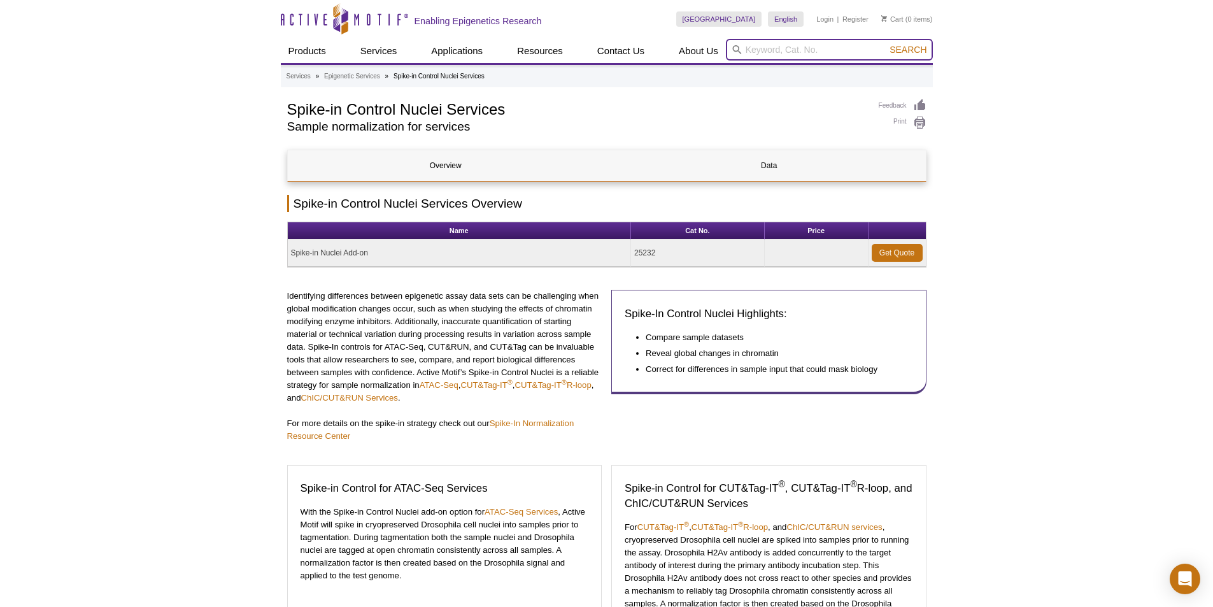
click at [784, 47] on input "search" at bounding box center [829, 50] width 207 height 22
paste input "Spike-in Chromatin"
type input "Spike-in Chromatin"
click at [886, 44] on button "Search" at bounding box center [908, 49] width 45 height 11
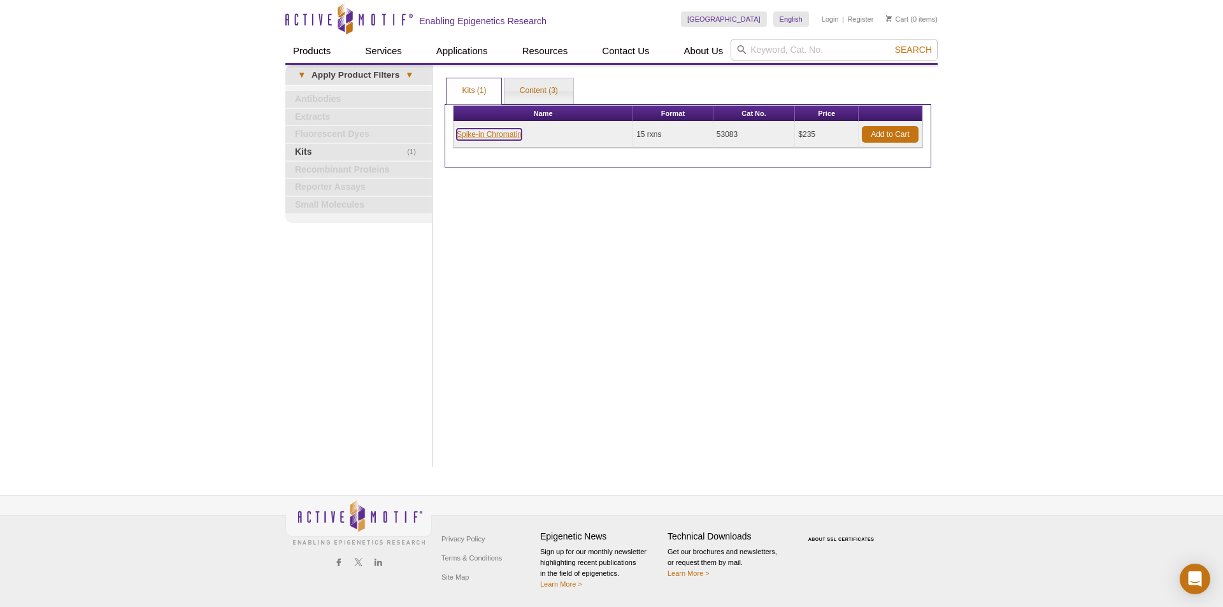
click at [494, 134] on link "Spike-in Chromatin" at bounding box center [489, 134] width 65 height 11
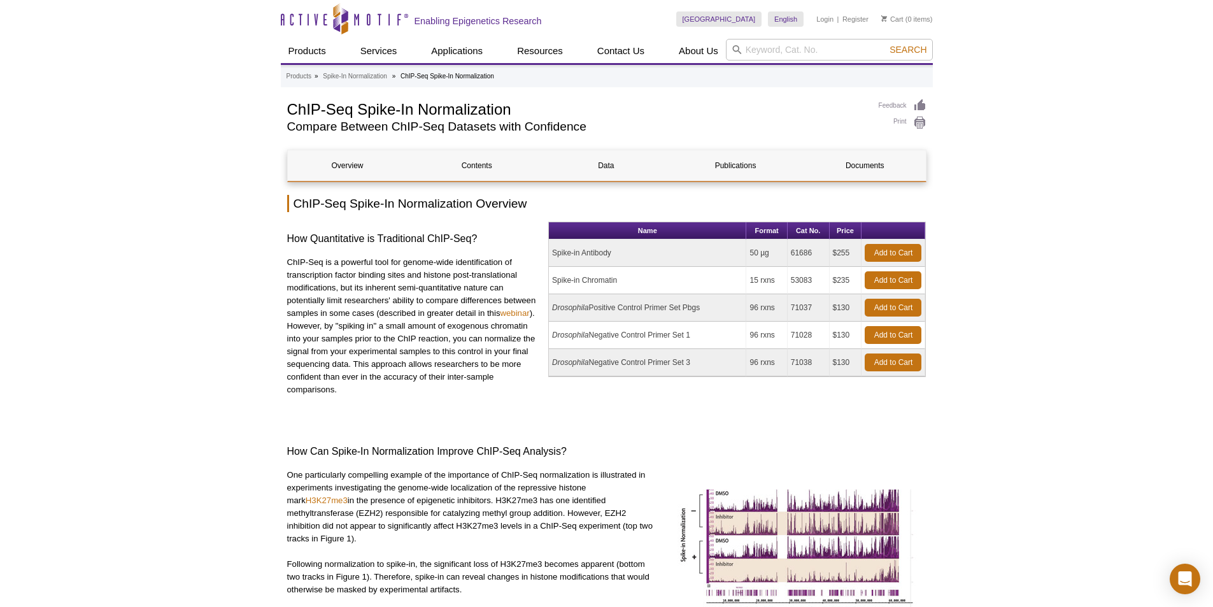
drag, startPoint x: 711, startPoint y: 310, endPoint x: 557, endPoint y: 315, distance: 153.6
click at [557, 315] on td "Drosophila Positive Control Primer Set Pbgs" at bounding box center [647, 307] width 197 height 27
click at [751, 371] on td "96 rxns" at bounding box center [767, 362] width 41 height 27
click at [590, 282] on td "Spike-in Chromatin" at bounding box center [647, 280] width 197 height 27
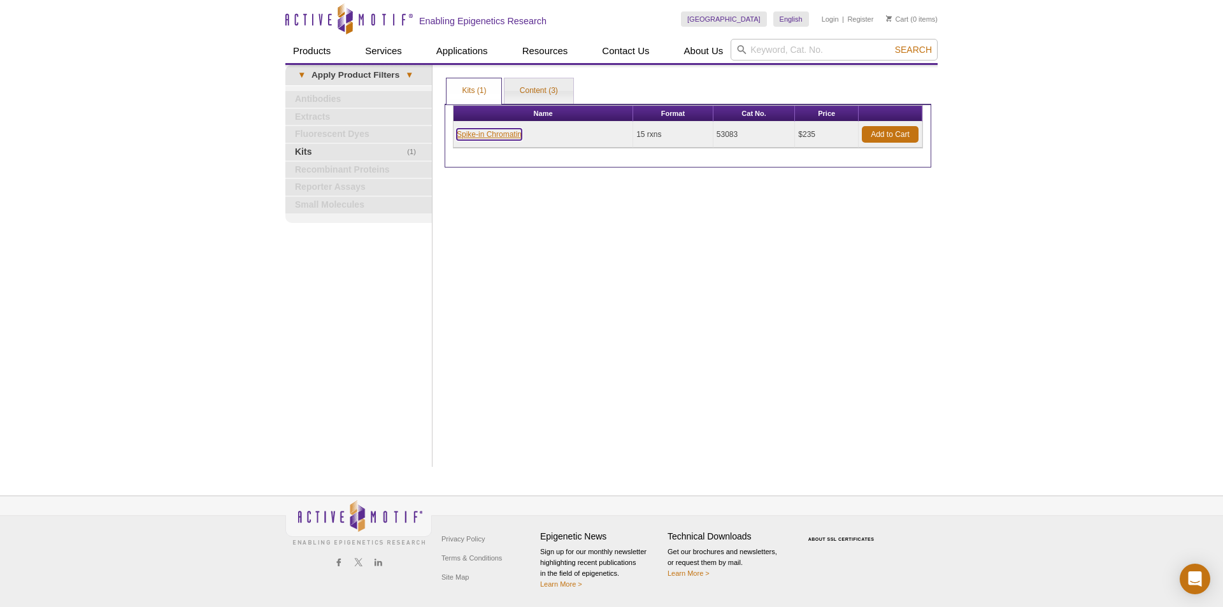
click at [485, 134] on link "Spike-in Chromatin" at bounding box center [489, 134] width 65 height 11
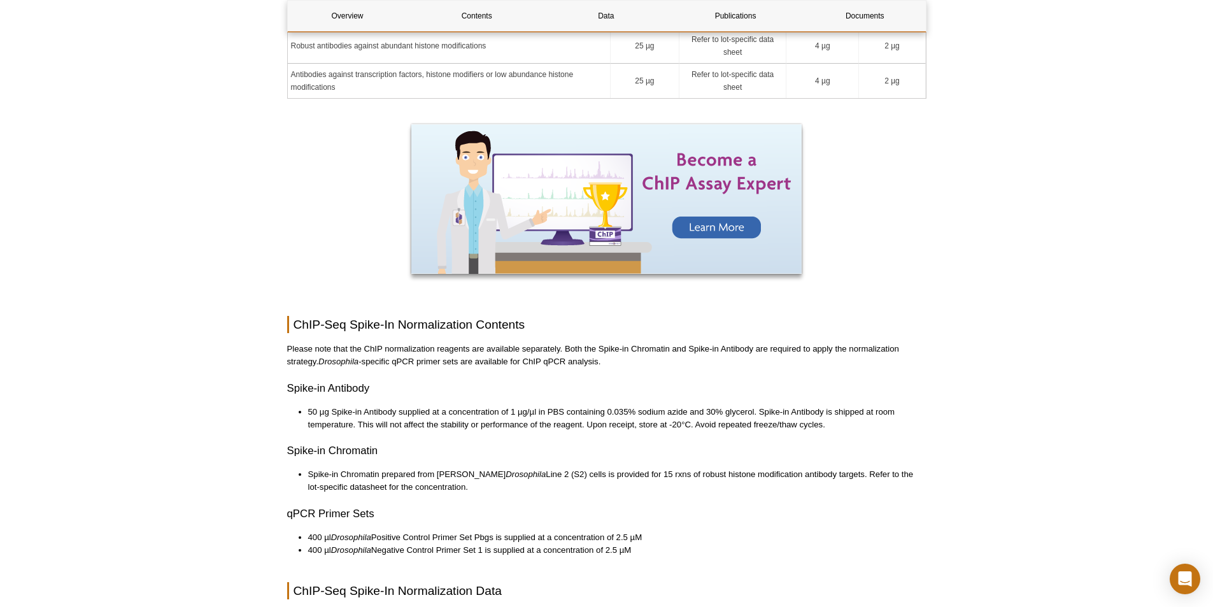
scroll to position [1656, 0]
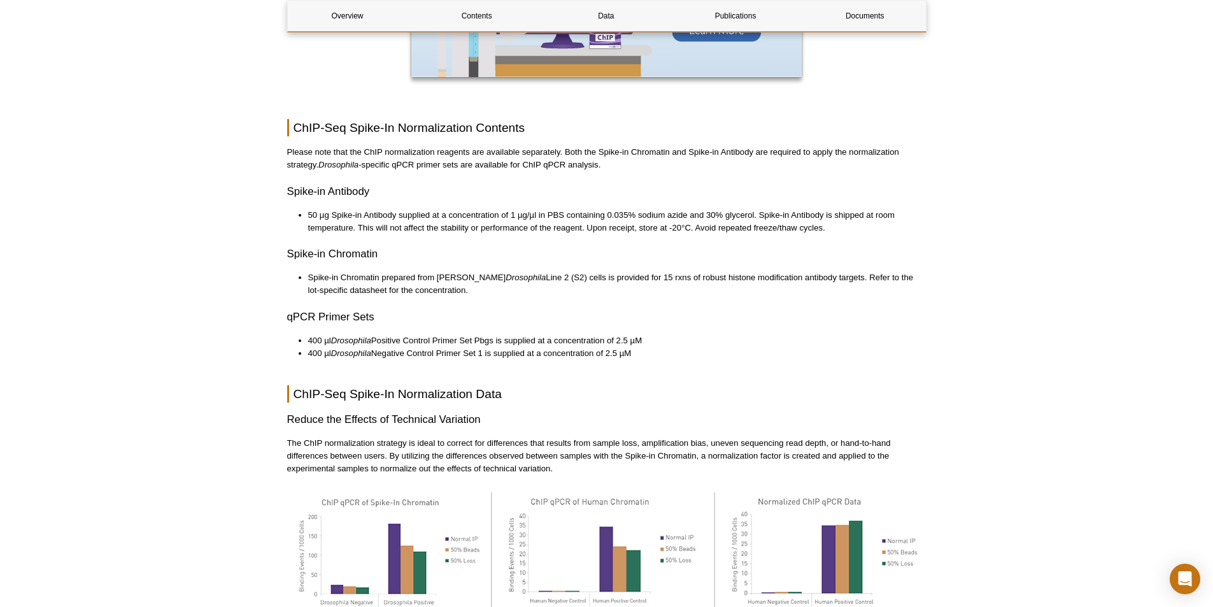
click at [462, 271] on li "Spike-in Chromatin prepared from [PERSON_NAME] Drosophila Line 2 (S2) cells is …" at bounding box center [611, 283] width 606 height 25
drag, startPoint x: 472, startPoint y: 278, endPoint x: 266, endPoint y: 268, distance: 206.6
click at [266, 268] on div "Active Motif Logo Enabling Epigenetics Research 0 Search Skip to content Active…" at bounding box center [606, 43] width 1213 height 3399
click at [577, 289] on div "Overview Contents Data Publications Documents ChIP-Seq Spike-In Normalization O…" at bounding box center [606, 36] width 639 height 3085
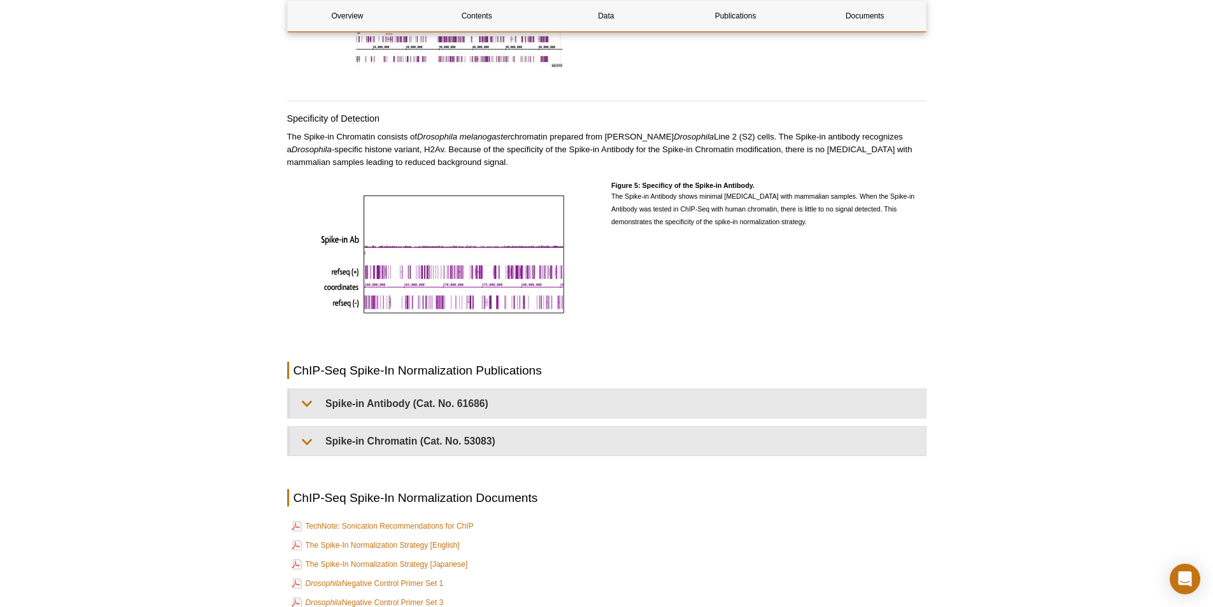
scroll to position [2548, 0]
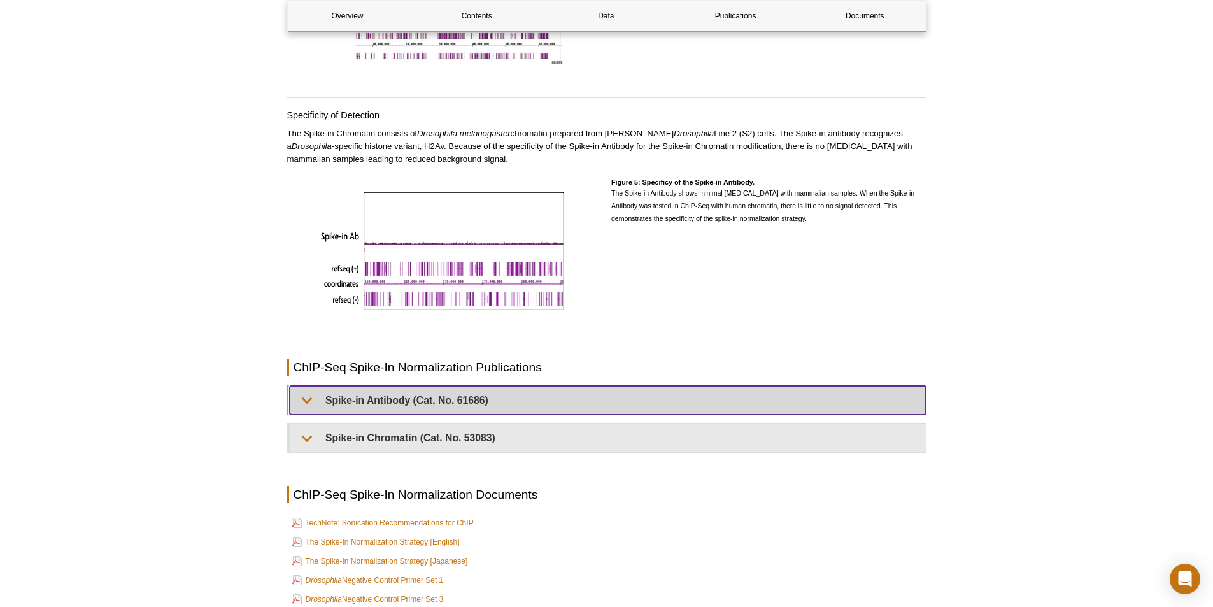
click at [478, 395] on summary "Spike-in Antibody (Cat. No. 61686)" at bounding box center [608, 400] width 636 height 29
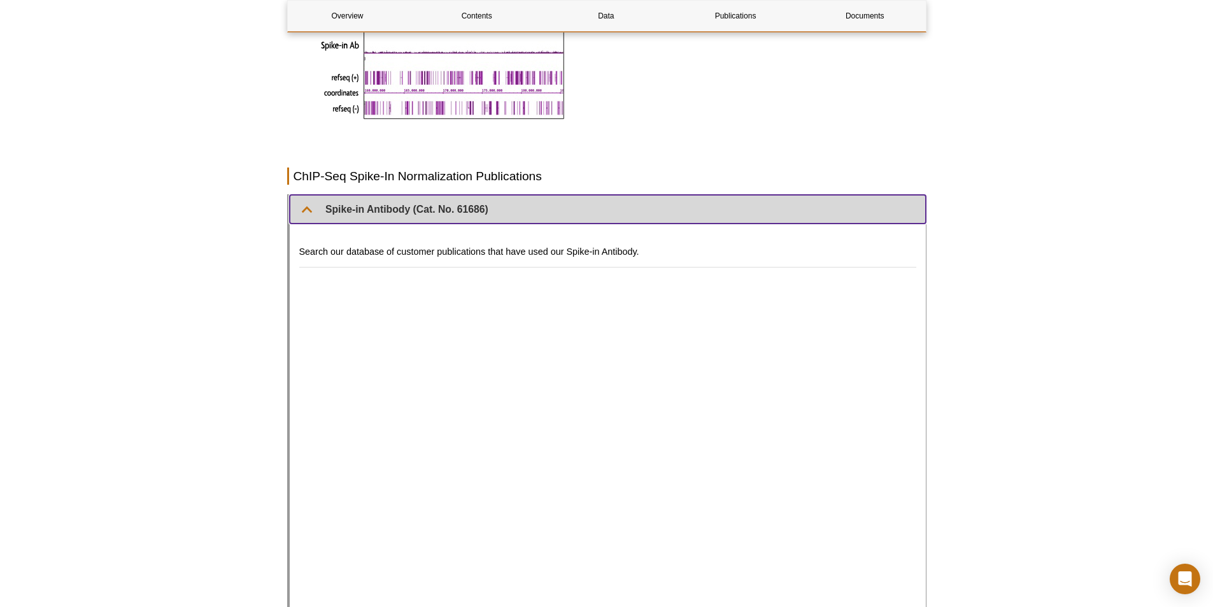
scroll to position [2803, 0]
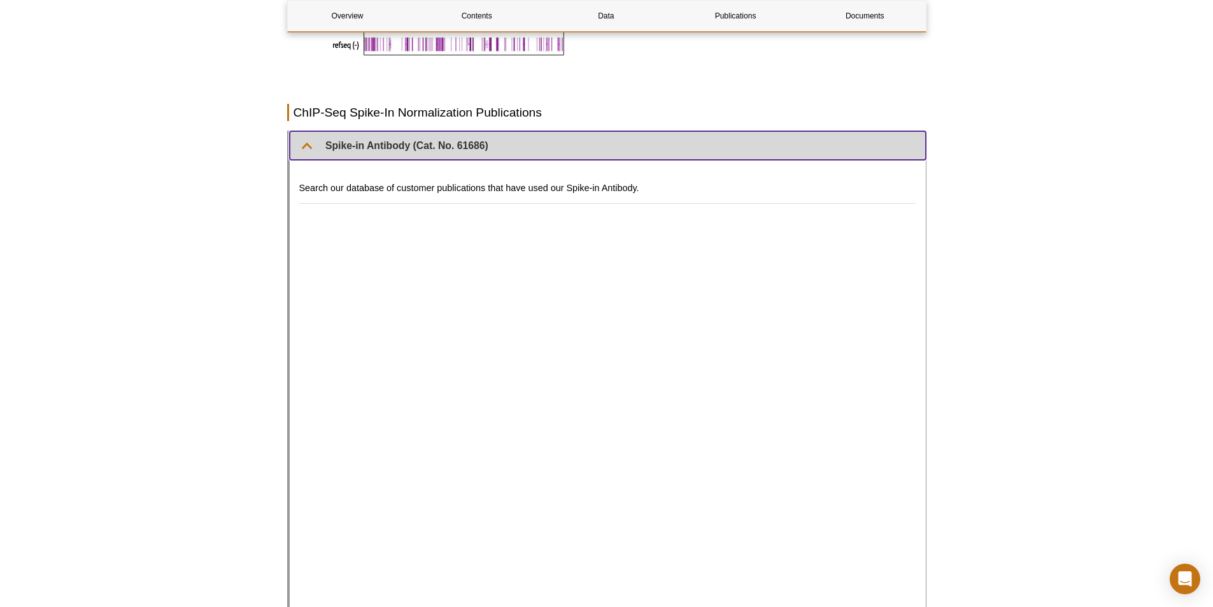
click at [527, 141] on summary "Spike-in Antibody (Cat. No. 61686)" at bounding box center [608, 145] width 636 height 29
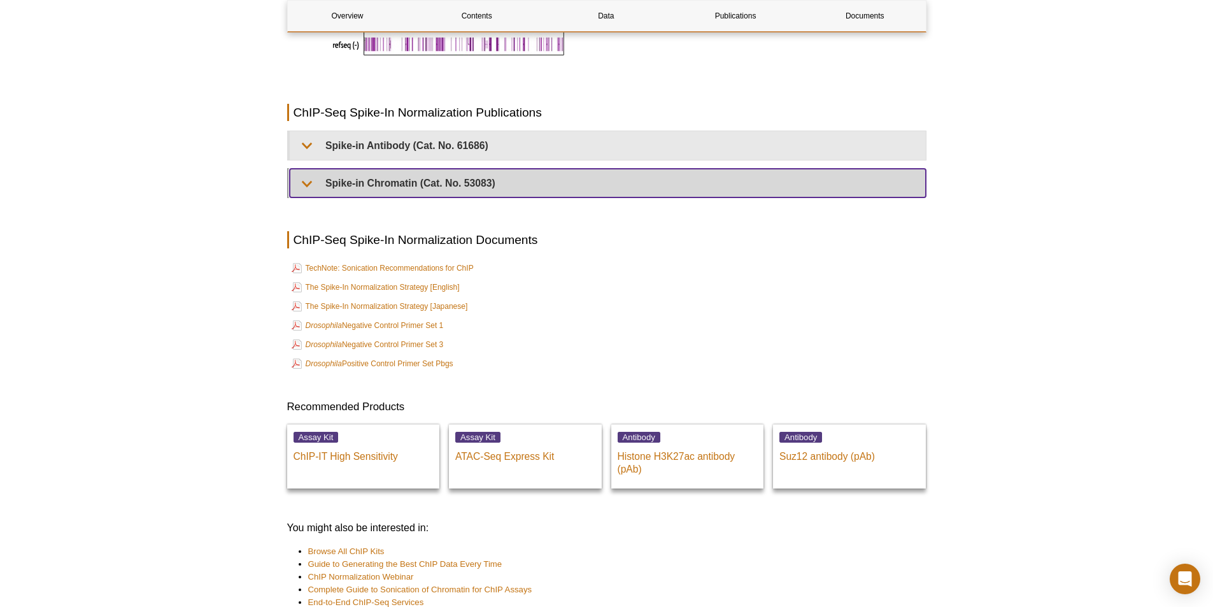
click at [547, 169] on summary "Spike-in Chromatin (Cat. No. 53083)" at bounding box center [608, 183] width 636 height 29
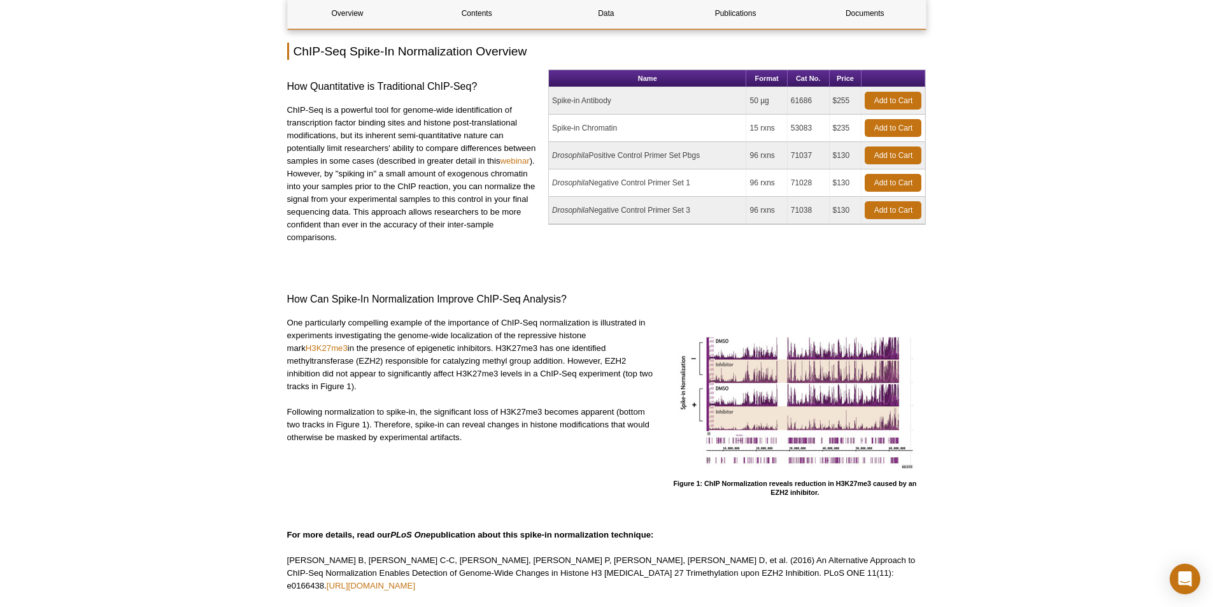
scroll to position [0, 0]
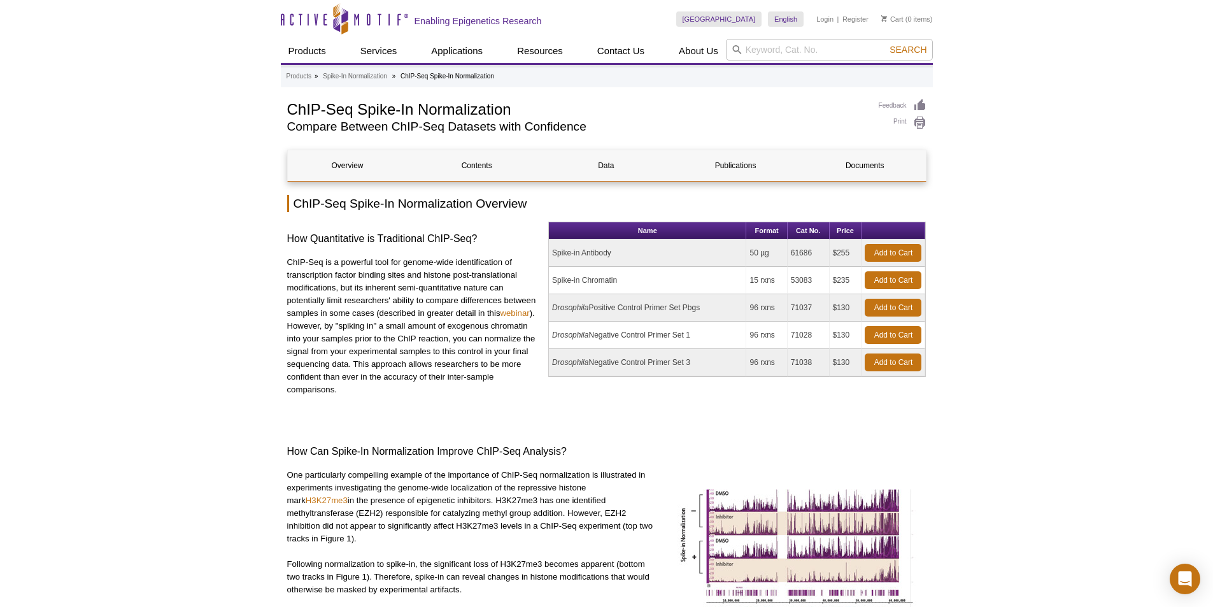
drag, startPoint x: 855, startPoint y: 363, endPoint x: 542, endPoint y: 243, distance: 334.9
click at [542, 243] on div "How Quantitative is Traditional ChIP-Seq? ChIP-Seq is a powerful tool for genom…" at bounding box center [606, 320] width 639 height 197
